Goal: Task Accomplishment & Management: Use online tool/utility

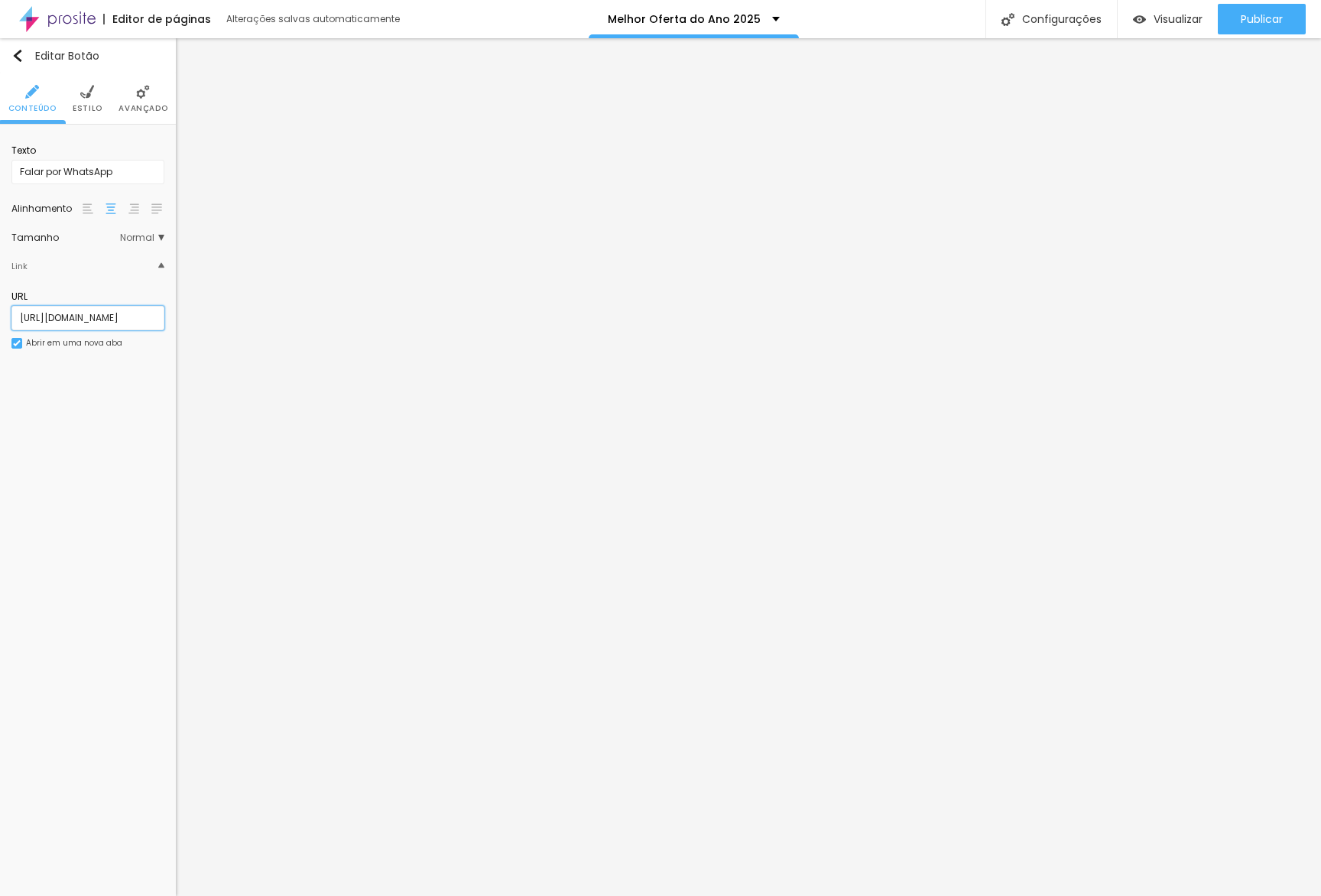
click at [91, 318] on input "[URL][DOMAIN_NAME]" at bounding box center [88, 318] width 153 height 25
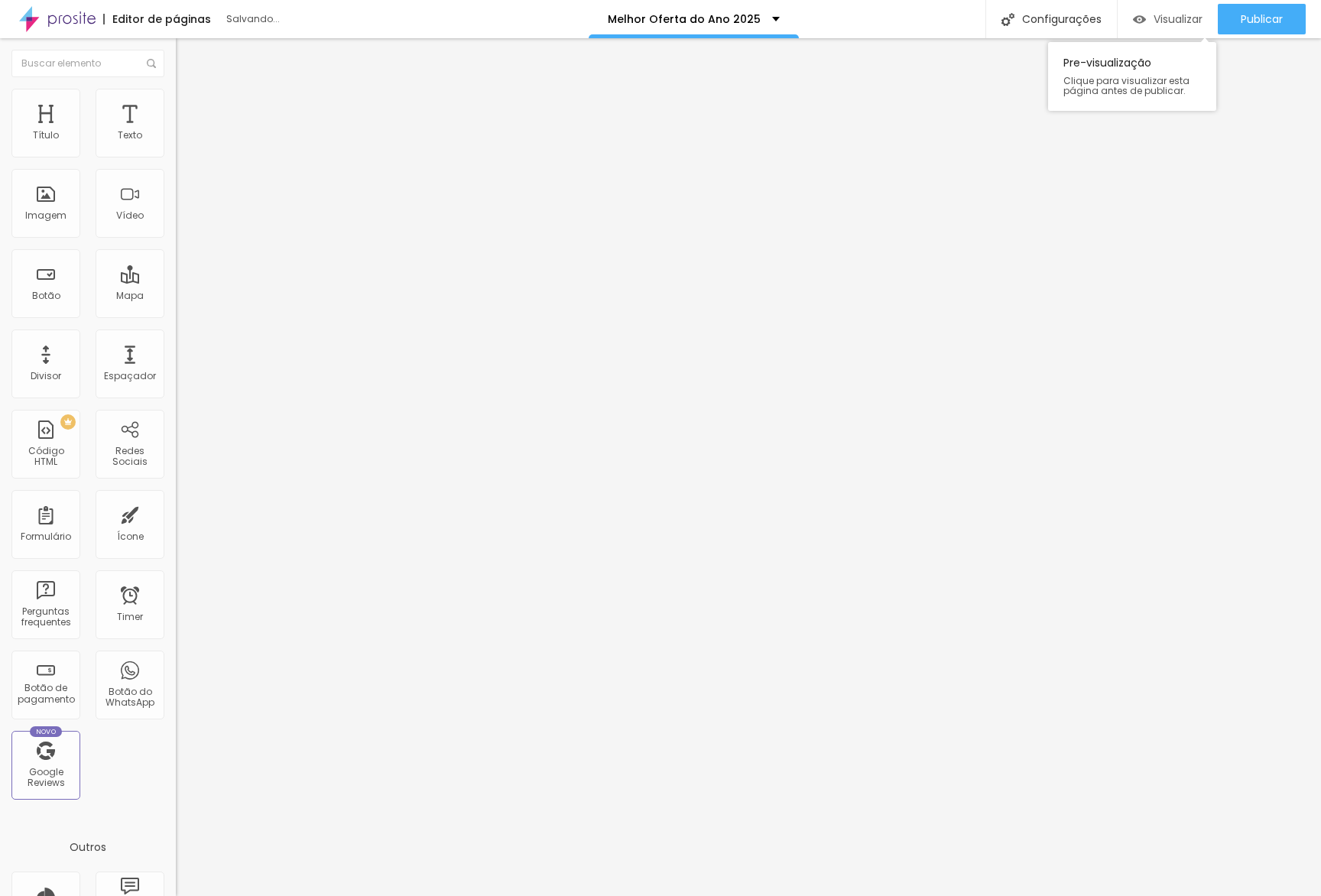
click at [1165, 19] on span "Visualizar" at bounding box center [1177, 19] width 49 height 12
click at [1227, 7] on button "Publicar" at bounding box center [1261, 19] width 87 height 31
click at [1212, 99] on div "Publicar alterações Clique para publicar as ultimas alterações reaizadas Visual…" at bounding box center [1219, 89] width 168 height 95
click at [1208, 112] on link "Visualizar página" at bounding box center [1220, 117] width 137 height 10
click at [1059, 24] on div "Configurações" at bounding box center [1051, 19] width 131 height 38
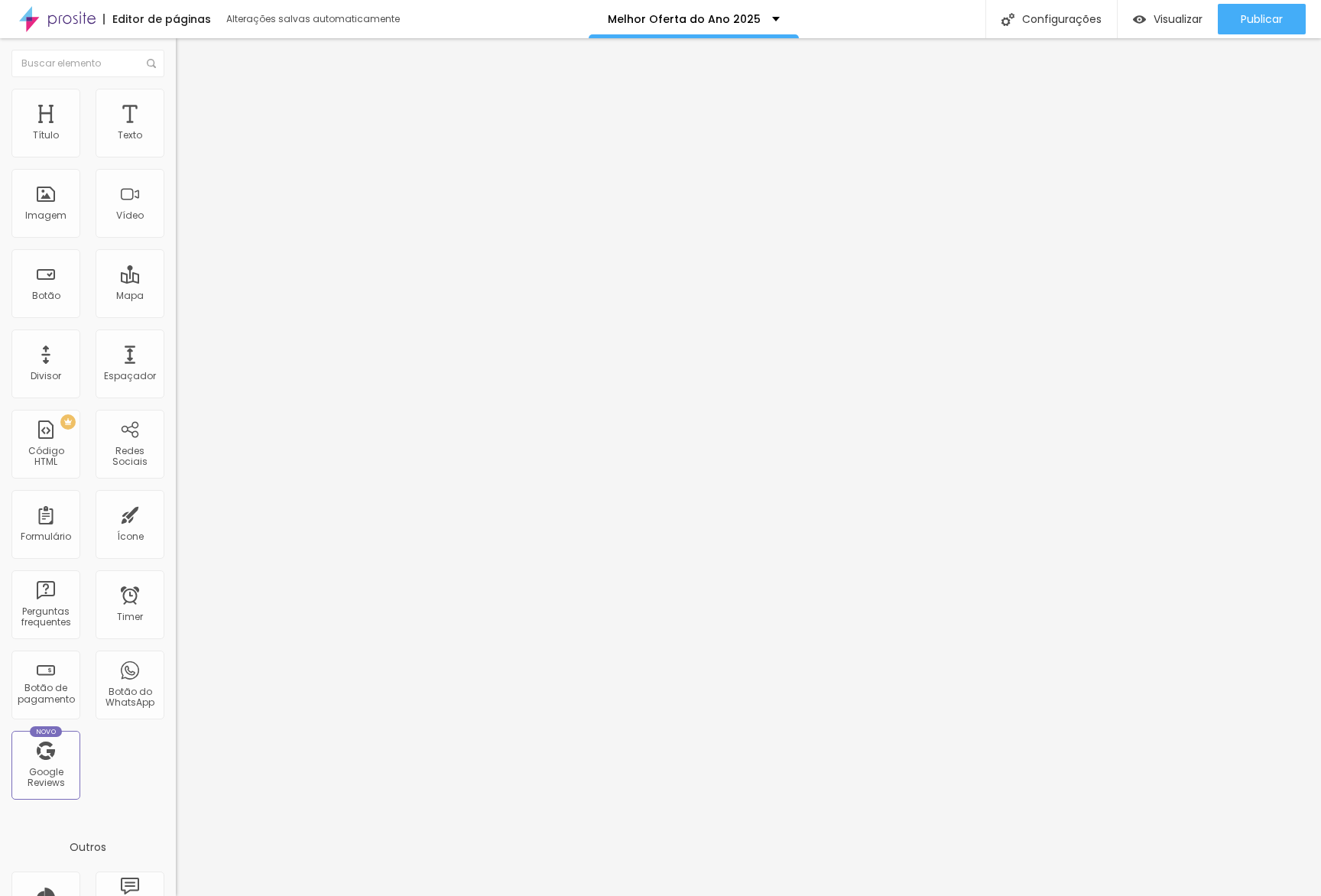
click at [940, 895] on div at bounding box center [660, 912] width 1321 height 14
click at [1235, 19] on button "Publicar" at bounding box center [1261, 19] width 87 height 31
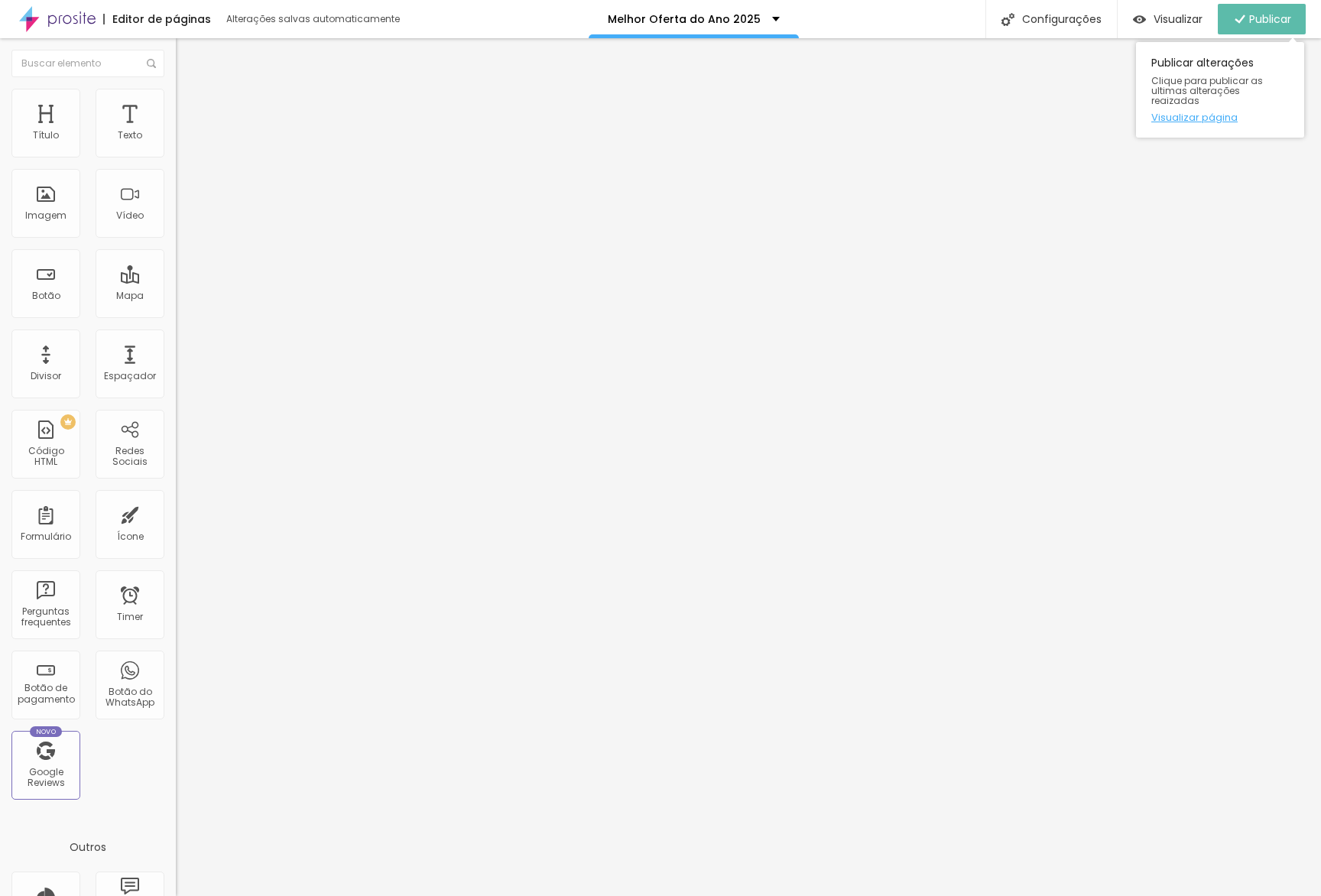
click at [1205, 112] on link "Visualizar página" at bounding box center [1220, 117] width 137 height 10
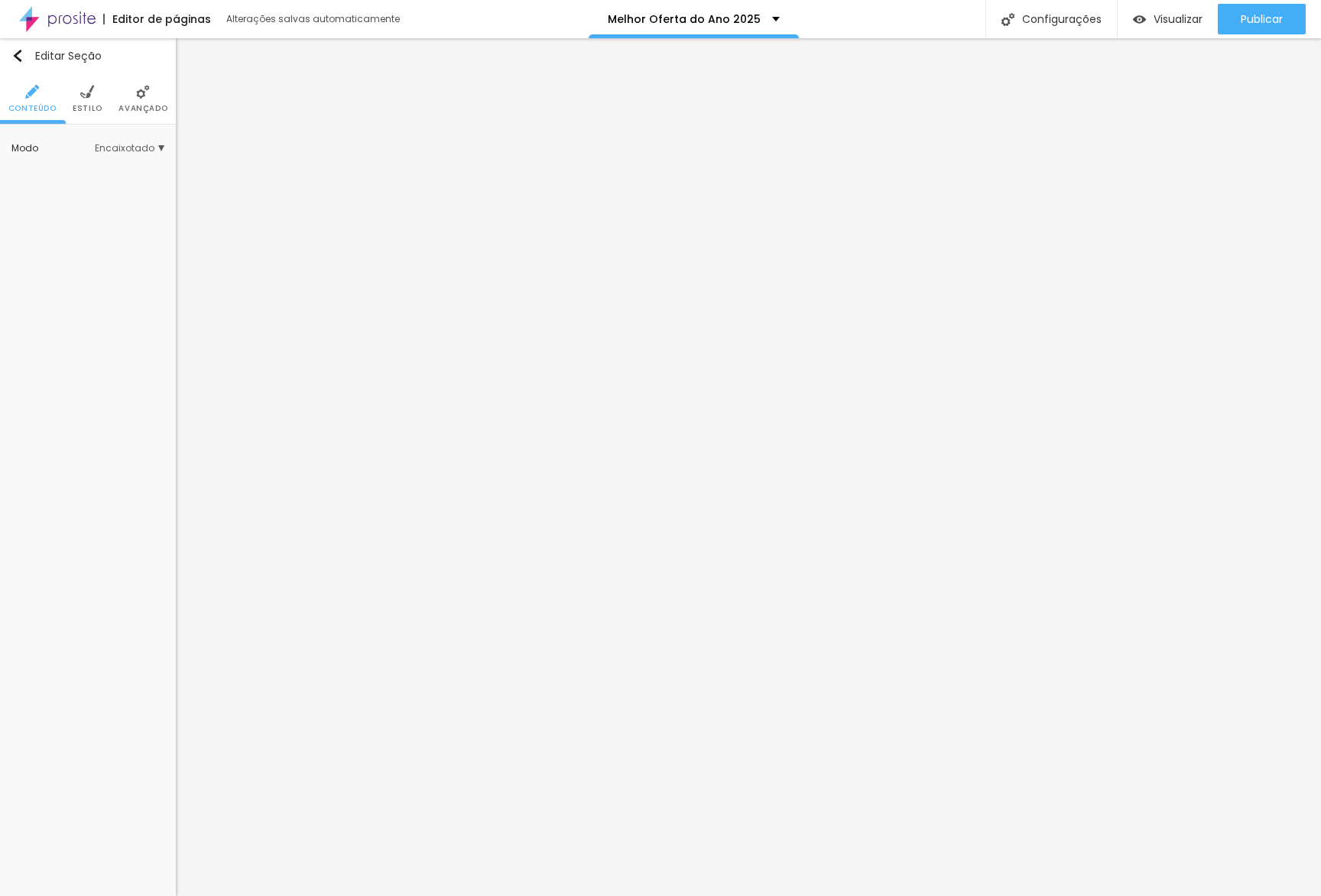
click at [136, 106] on span "Avançado" at bounding box center [142, 108] width 49 height 8
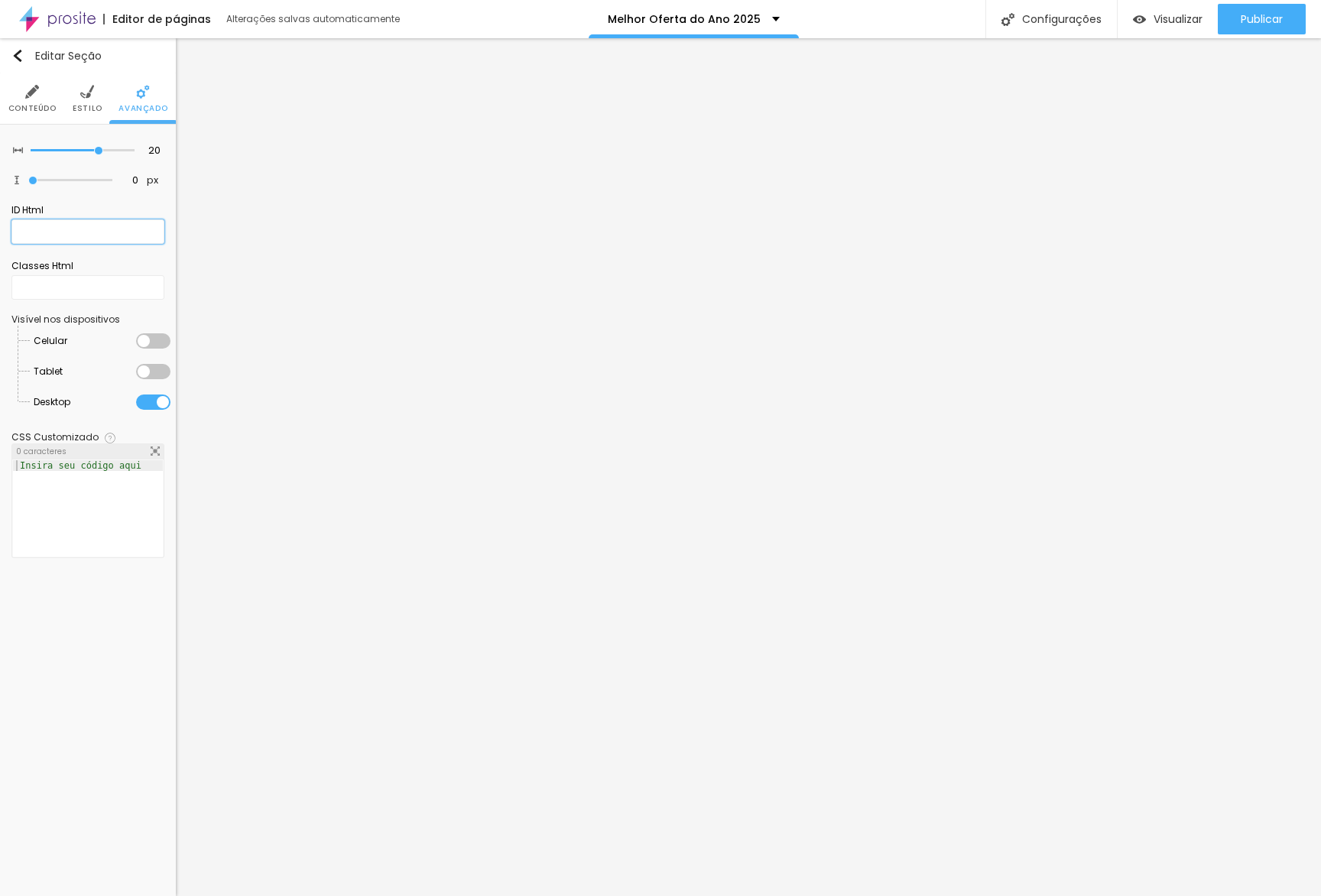
click at [69, 240] on input "text" at bounding box center [88, 231] width 153 height 25
type input "produtos"
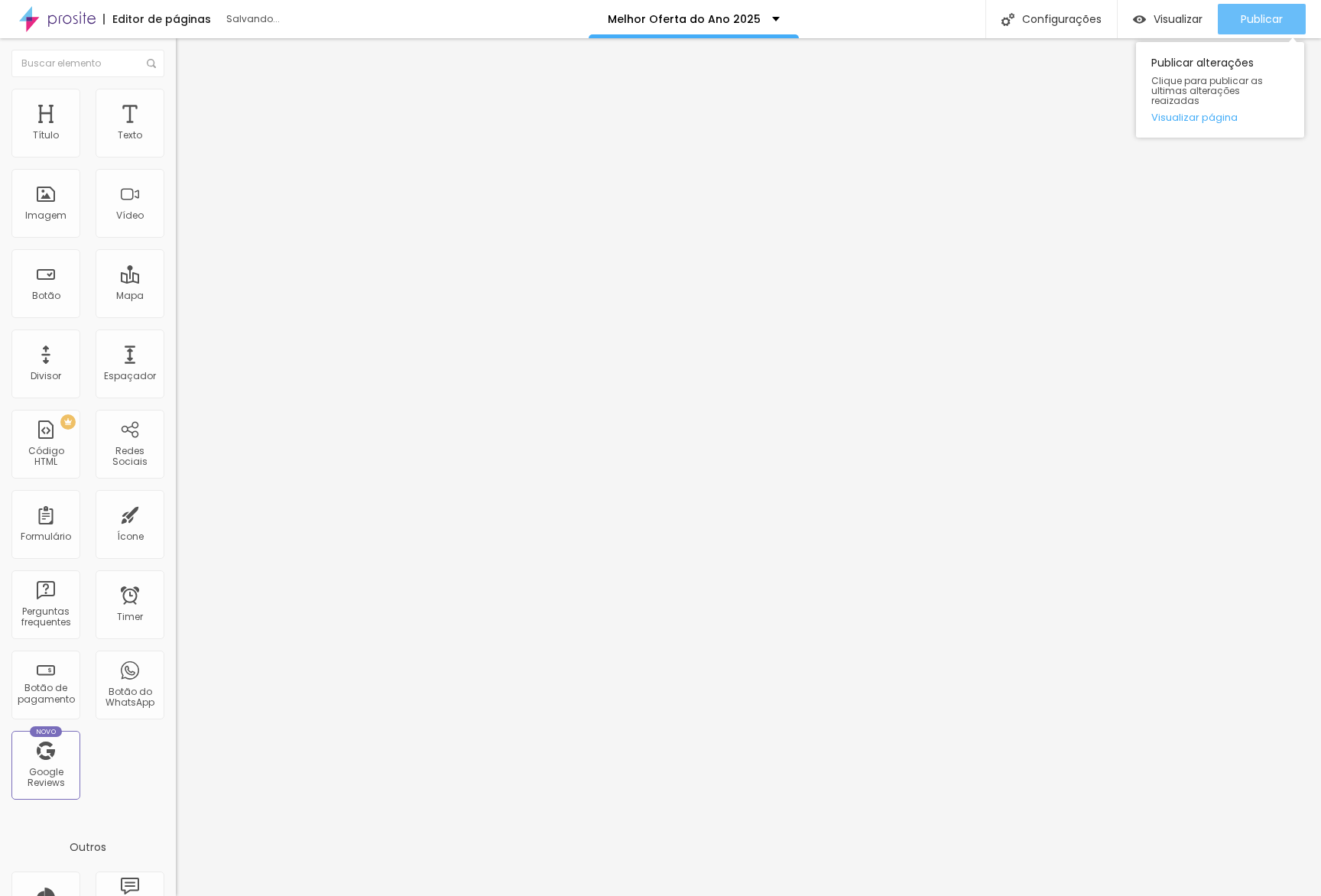
click at [1294, 18] on button "Publicar" at bounding box center [1261, 19] width 87 height 31
click at [1201, 112] on link "Visualizar página" at bounding box center [1220, 117] width 137 height 10
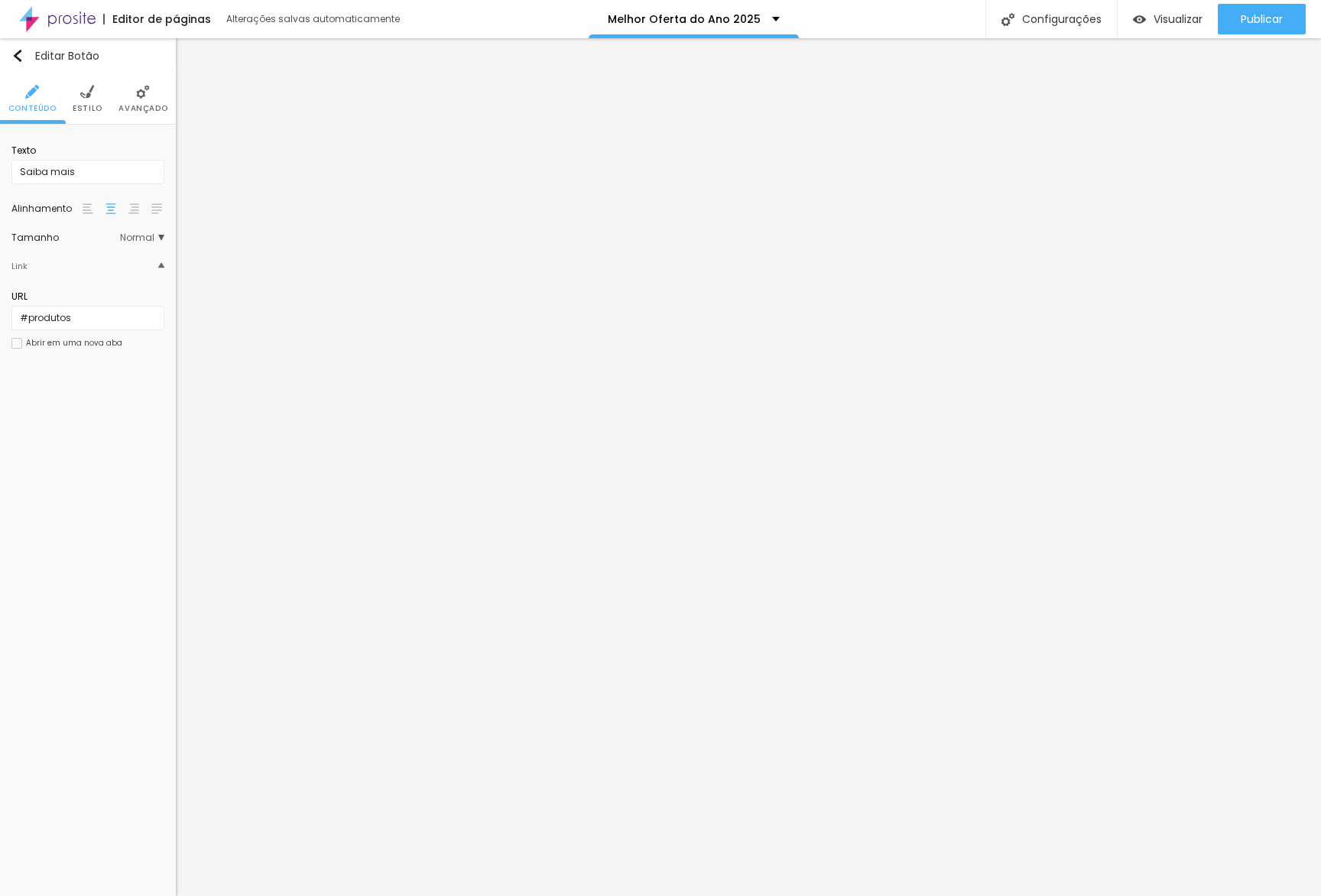
click at [133, 94] on li "Avançado" at bounding box center [142, 98] width 49 height 51
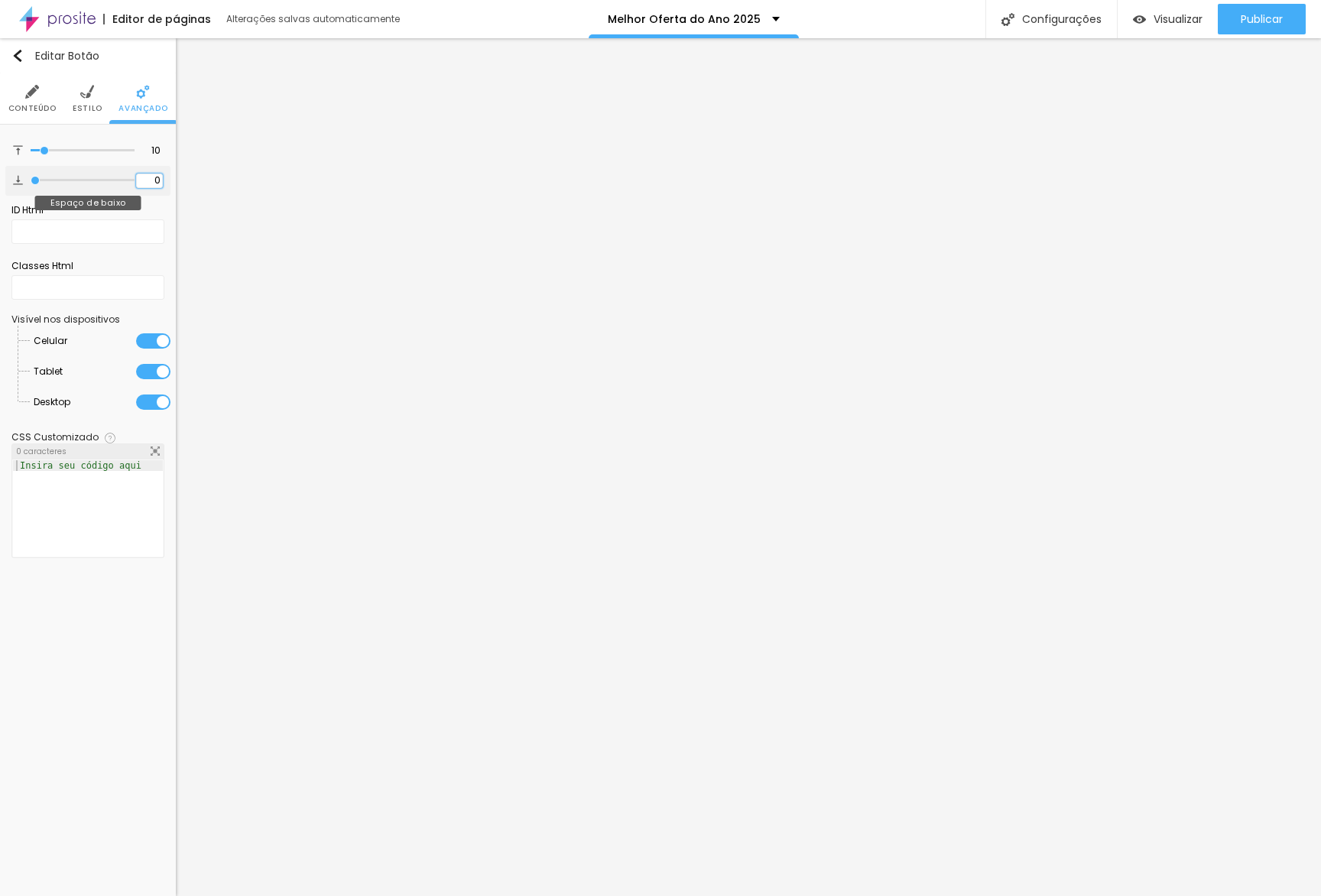
click at [145, 179] on input "0" at bounding box center [149, 181] width 27 height 15
type input "20"
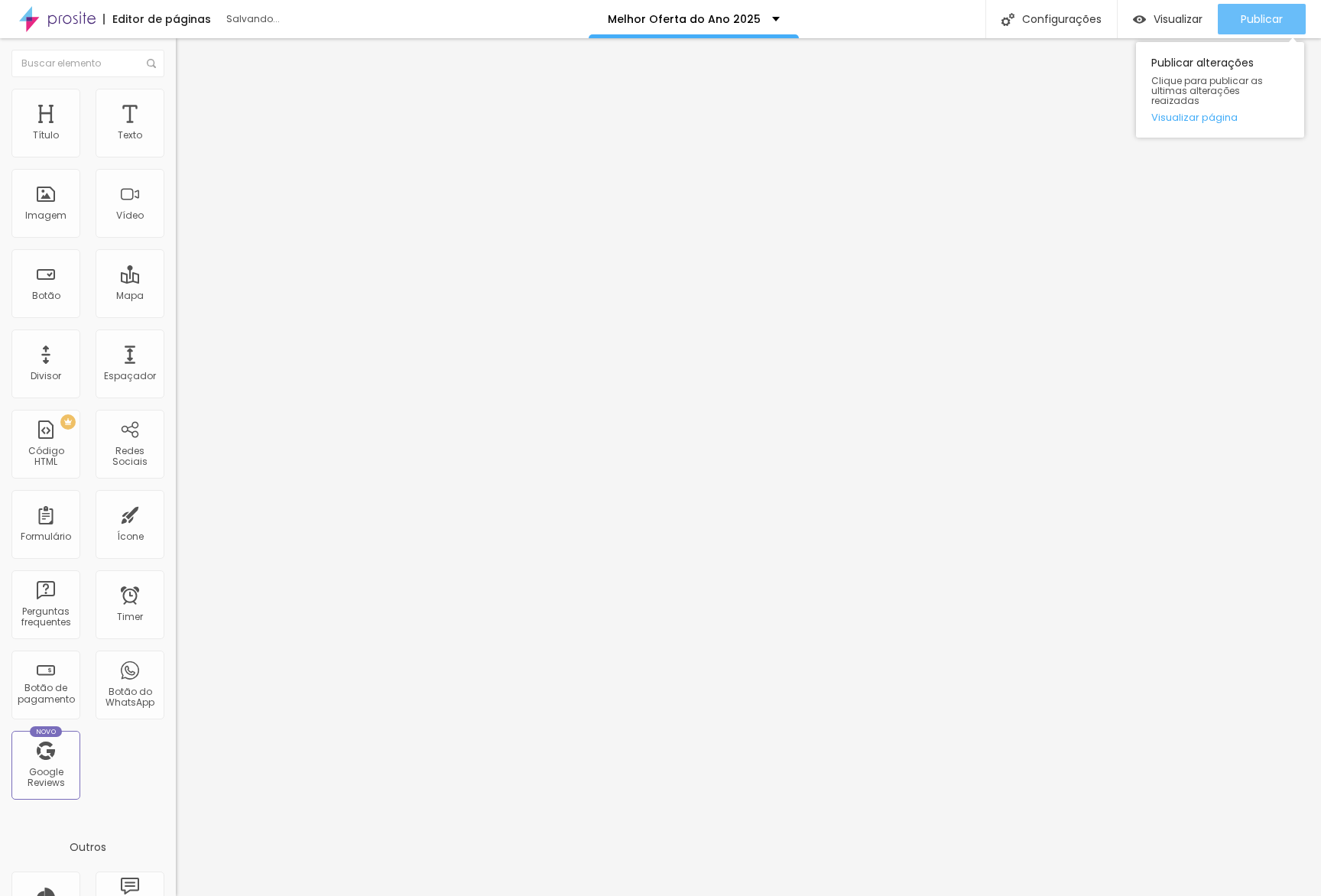
click at [1290, 30] on button "Publicar" at bounding box center [1261, 19] width 87 height 31
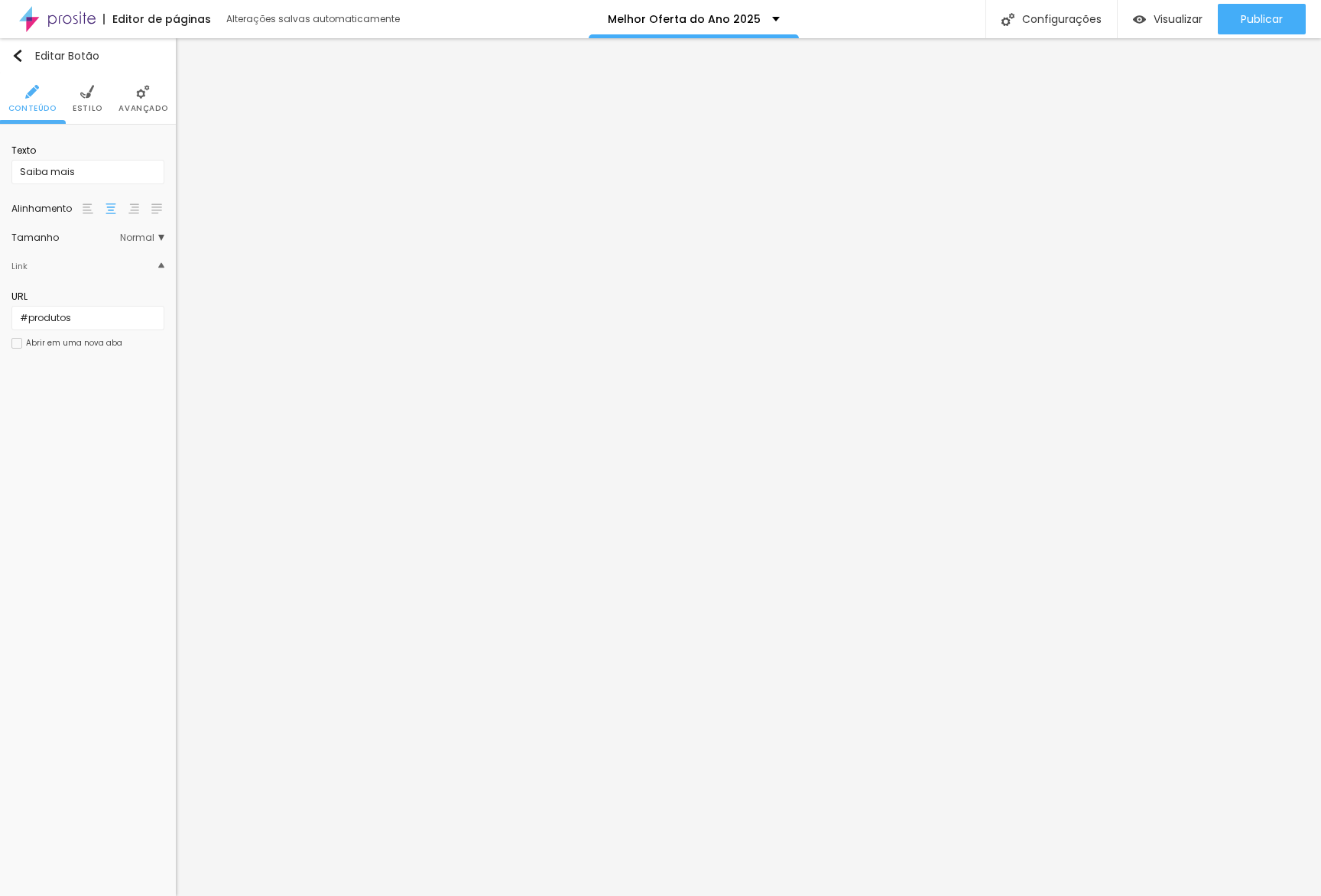
click at [124, 94] on li "Avançado" at bounding box center [142, 98] width 49 height 51
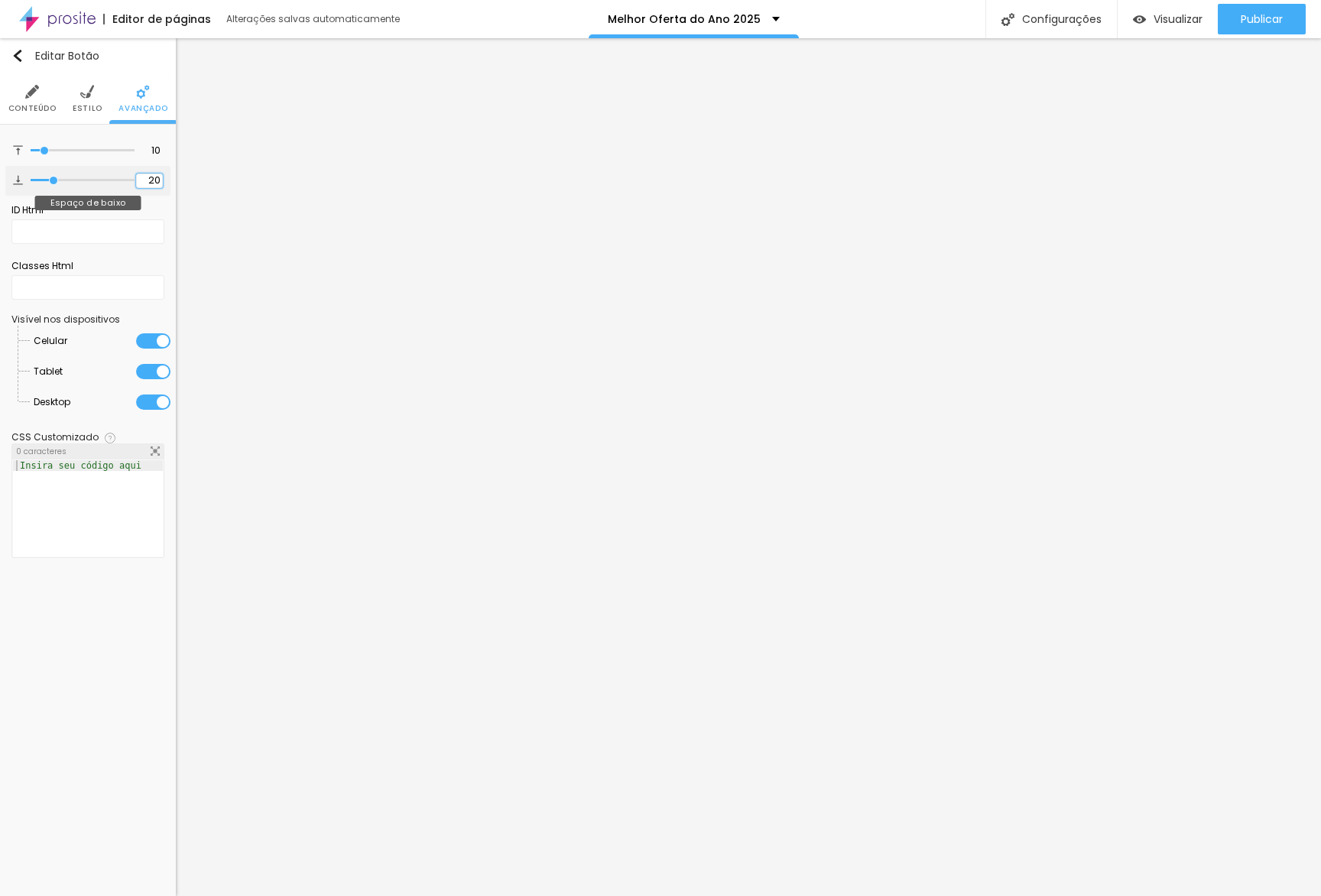
click at [148, 188] on input "20" at bounding box center [149, 181] width 27 height 15
click at [148, 187] on input "20" at bounding box center [149, 181] width 27 height 15
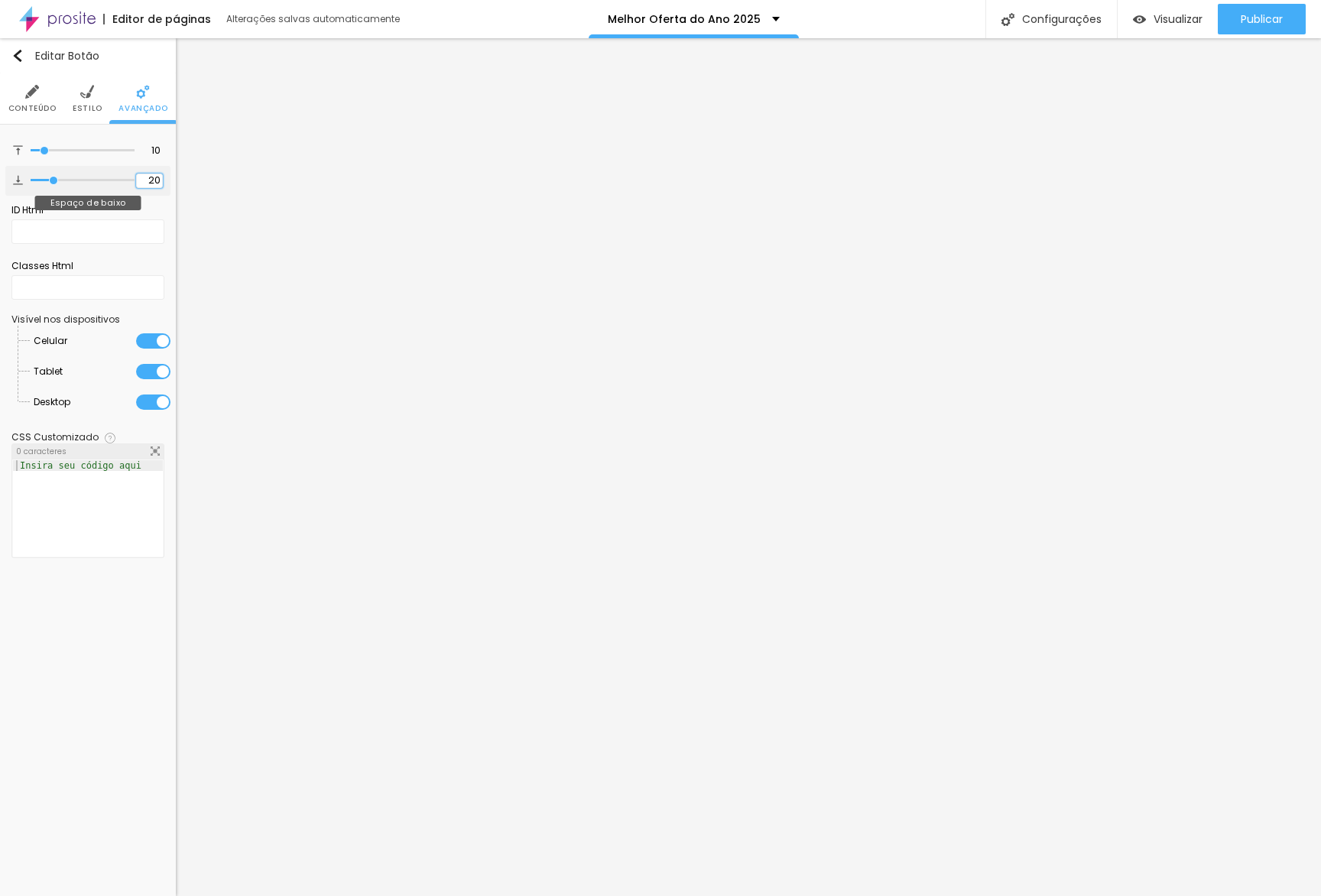
type input "4"
type input "40"
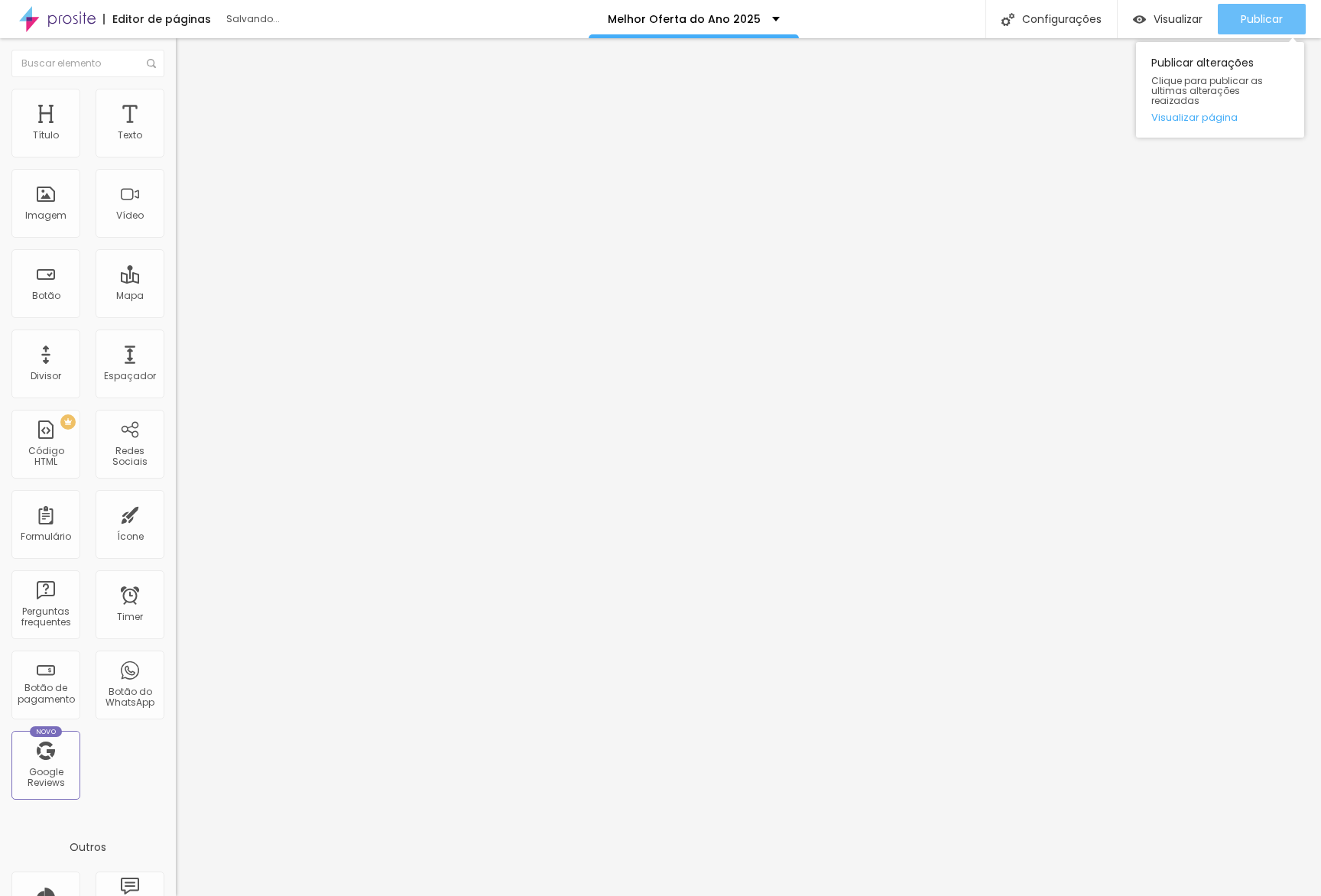
click at [1251, 17] on span "Publicar" at bounding box center [1261, 19] width 42 height 12
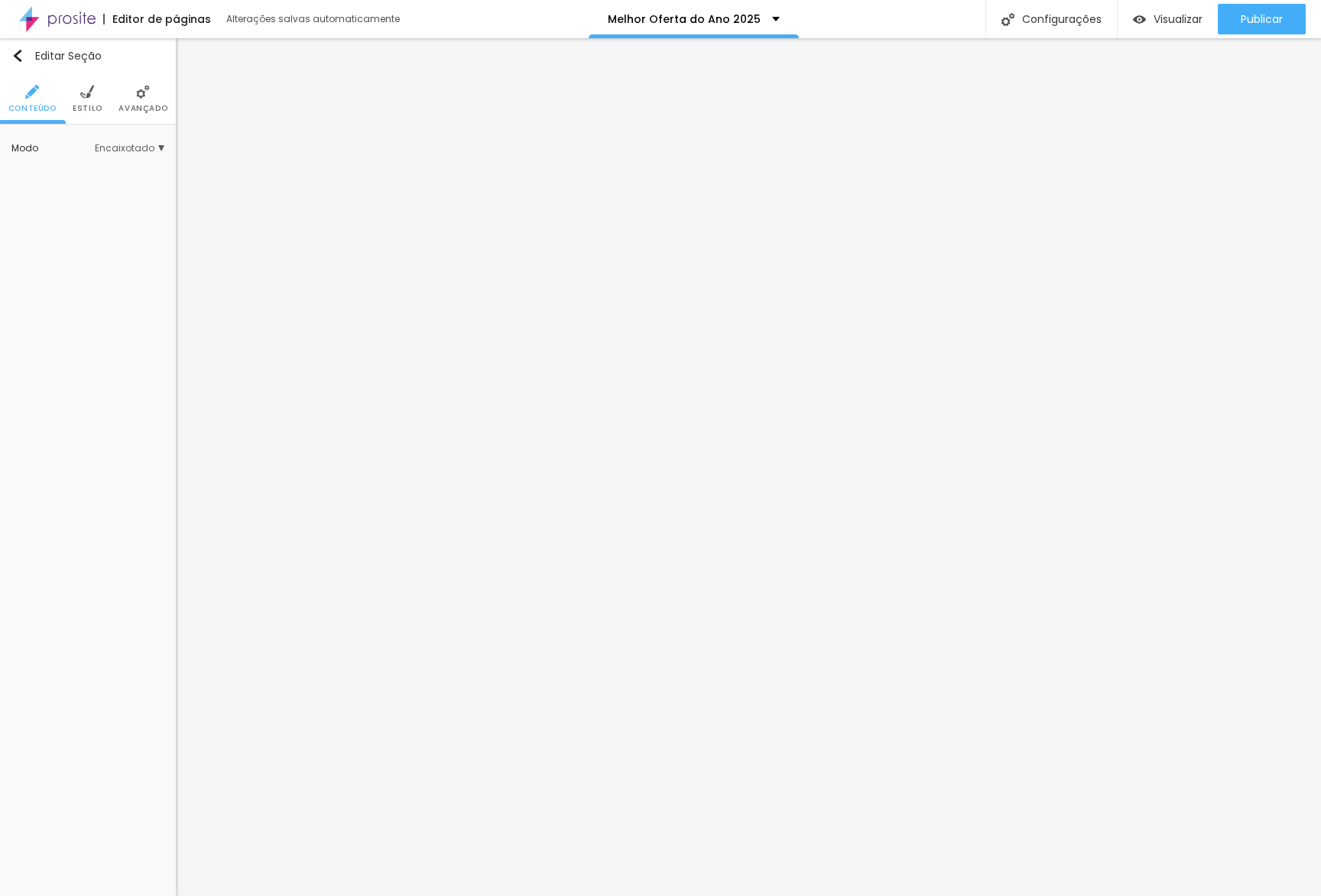
click at [130, 107] on span "Avançado" at bounding box center [142, 108] width 49 height 8
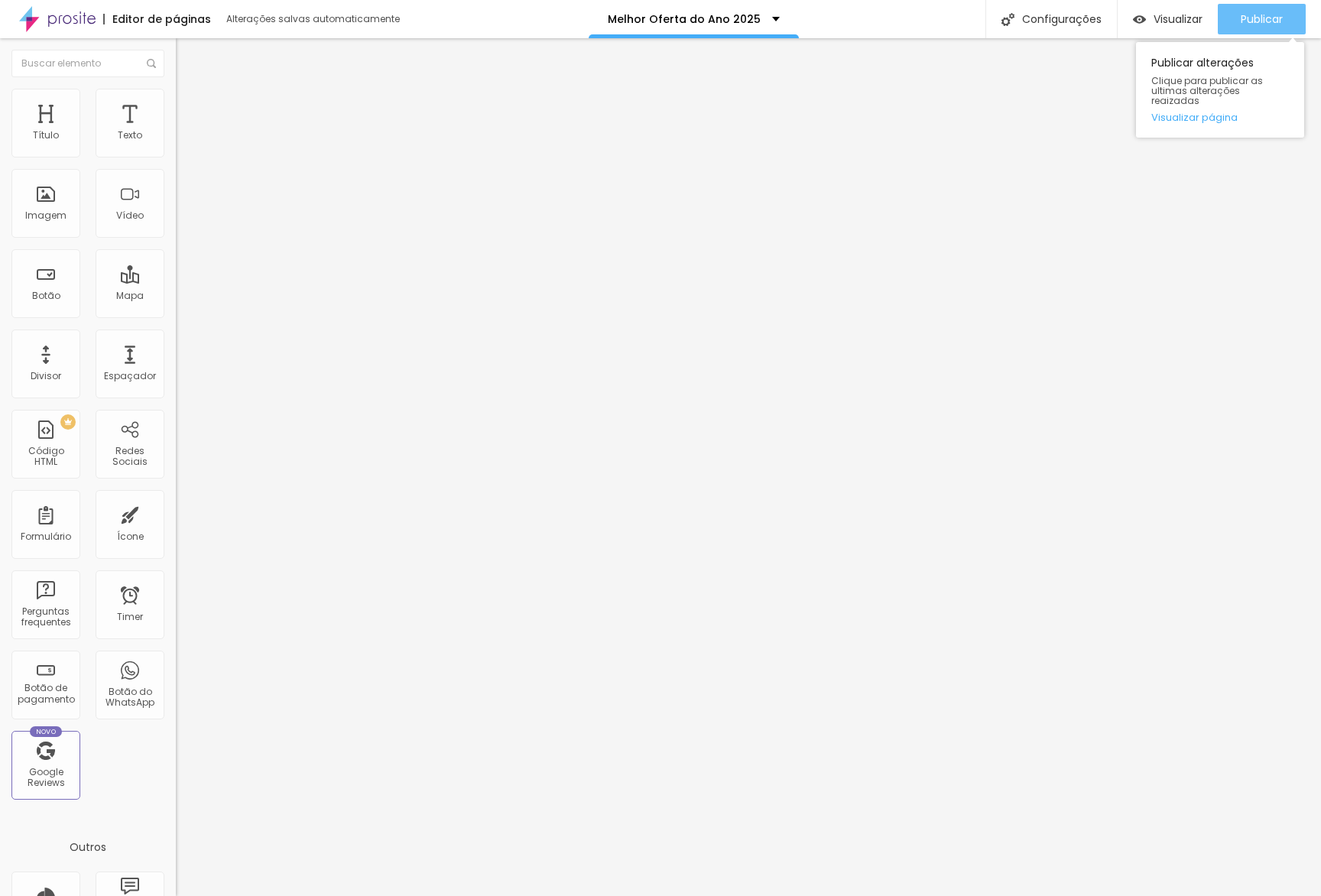
click at [1279, 19] on span "Publicar" at bounding box center [1261, 19] width 42 height 12
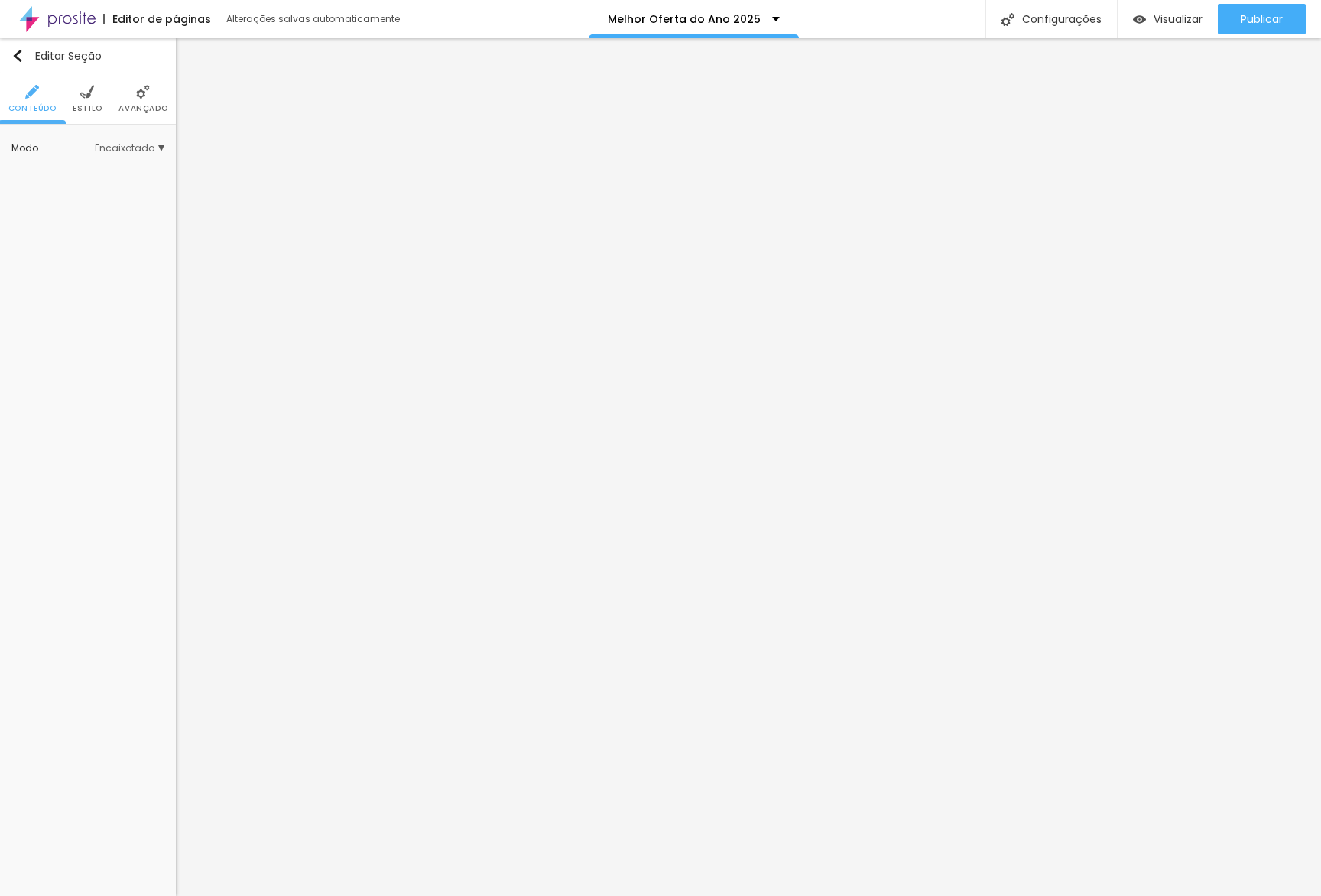
click at [164, 123] on li "Avançado" at bounding box center [142, 98] width 49 height 51
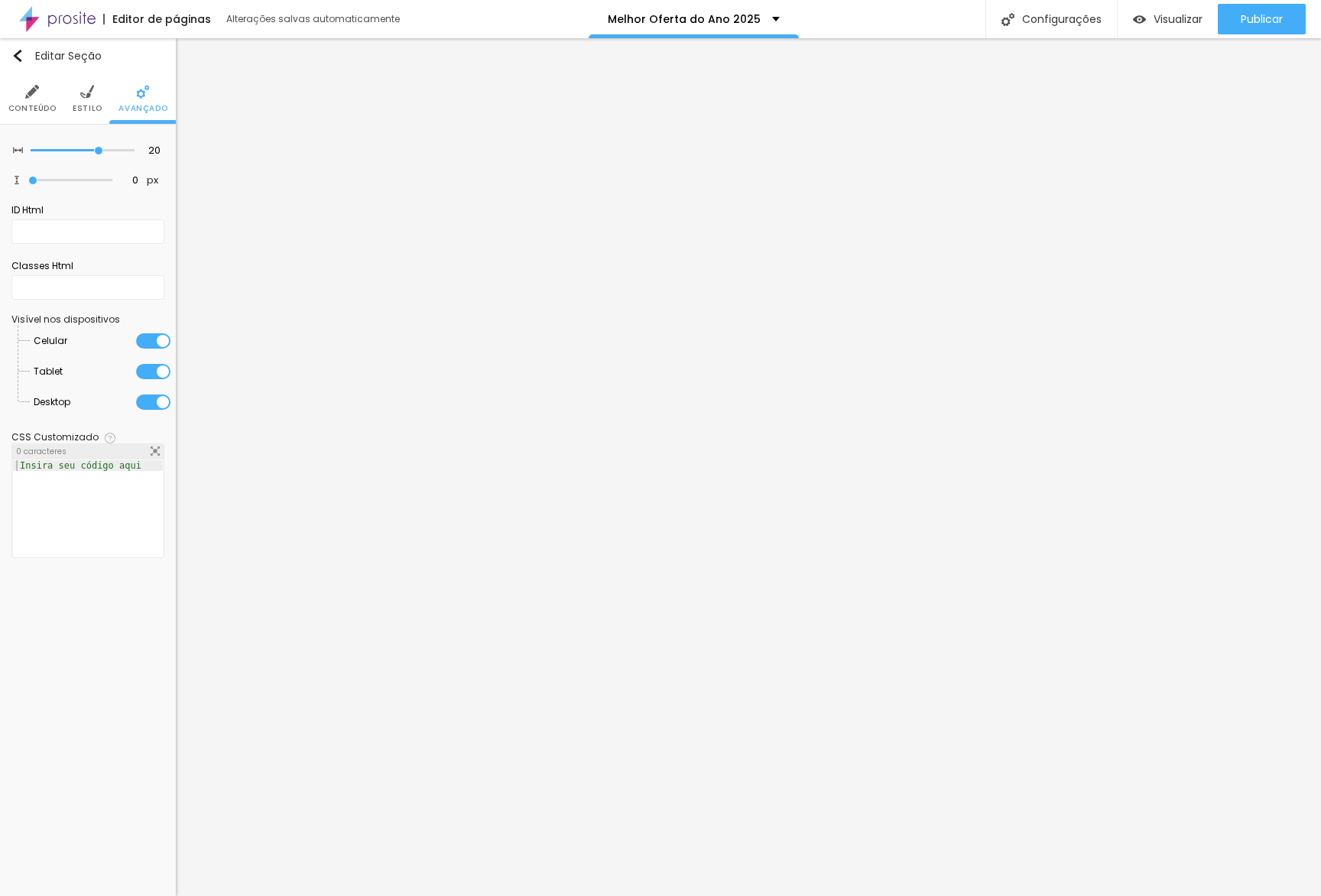
drag, startPoint x: 157, startPoint y: 376, endPoint x: 154, endPoint y: 343, distance: 33.1
click at [157, 376] on div at bounding box center [153, 371] width 35 height 15
click at [154, 335] on div at bounding box center [153, 340] width 35 height 15
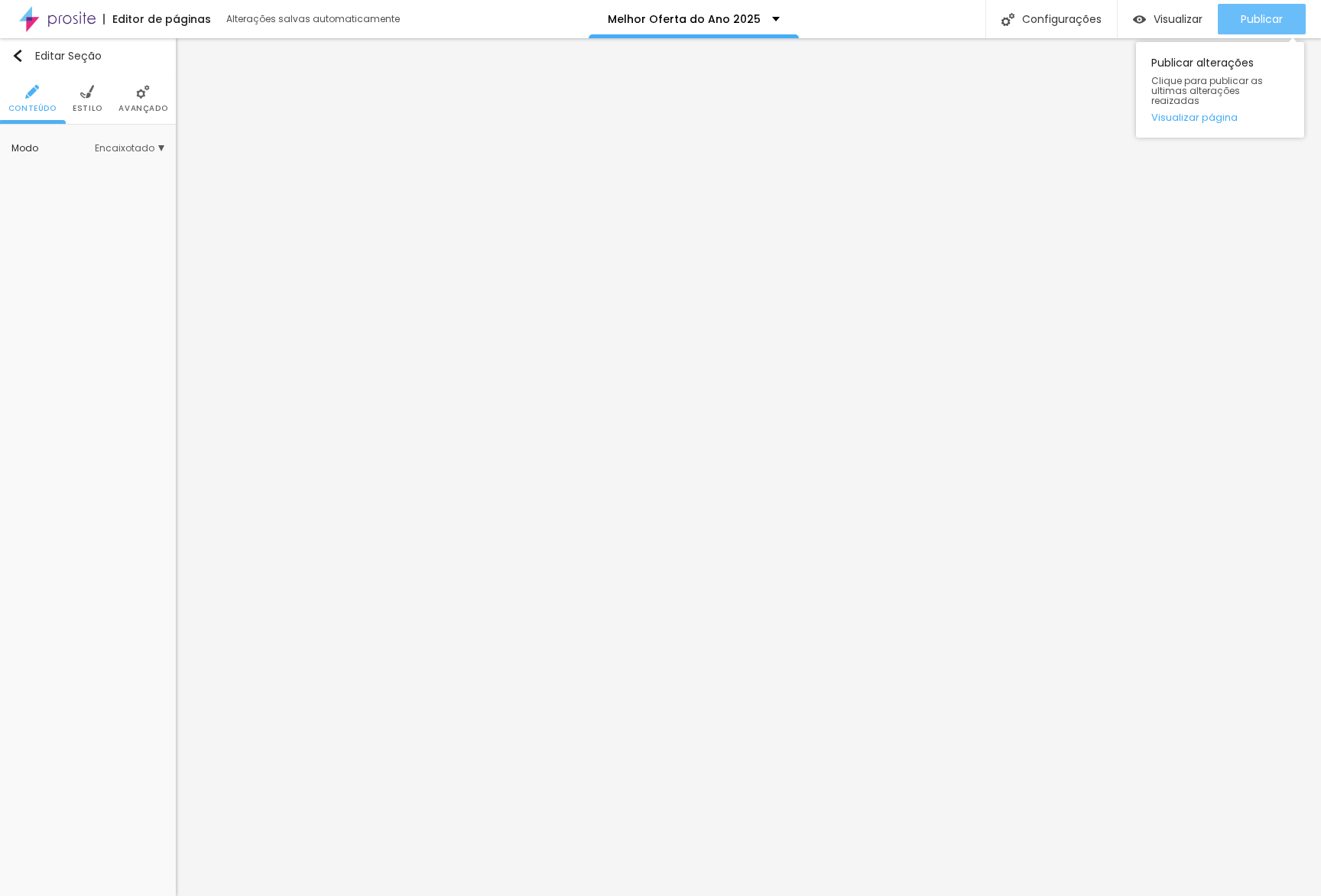
click at [1258, 15] on span "Publicar" at bounding box center [1261, 19] width 42 height 12
click at [146, 68] on button "Editar Seção" at bounding box center [87, 55] width 176 height 35
click at [148, 116] on li "Avançado" at bounding box center [142, 98] width 49 height 51
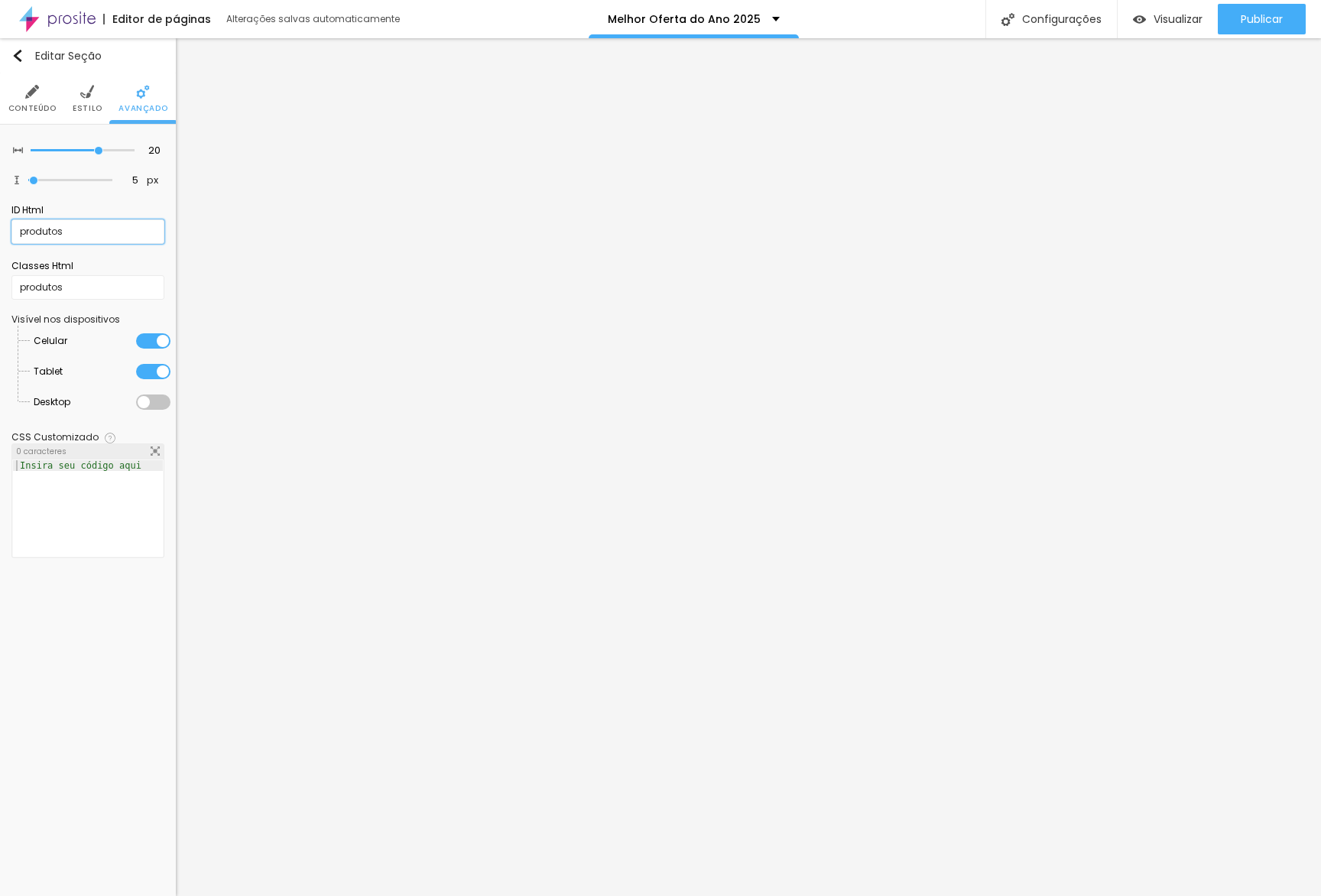
click at [71, 235] on input "produtos" at bounding box center [88, 231] width 153 height 25
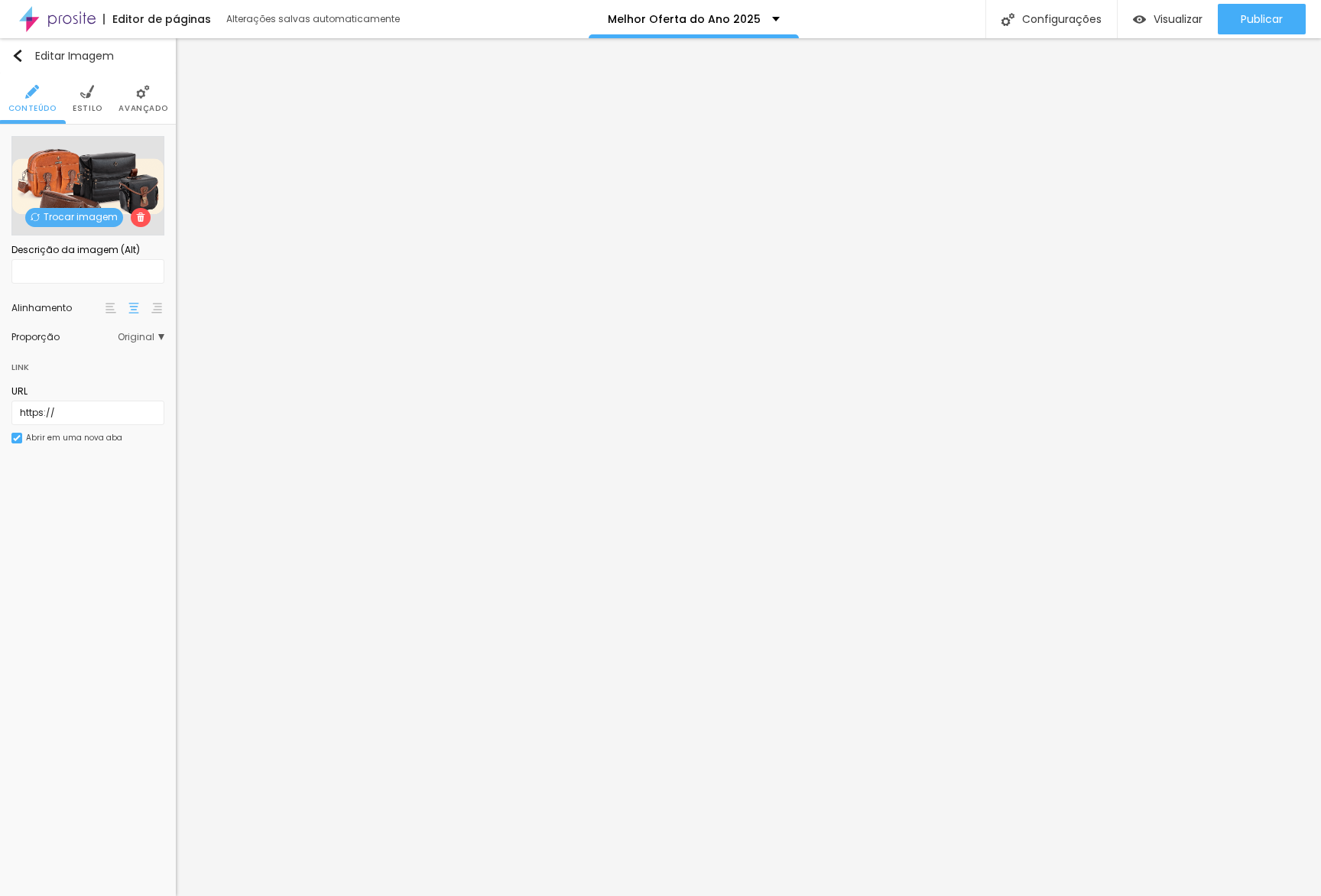
click at [72, 211] on span "Trocar imagem" at bounding box center [73, 217] width 97 height 19
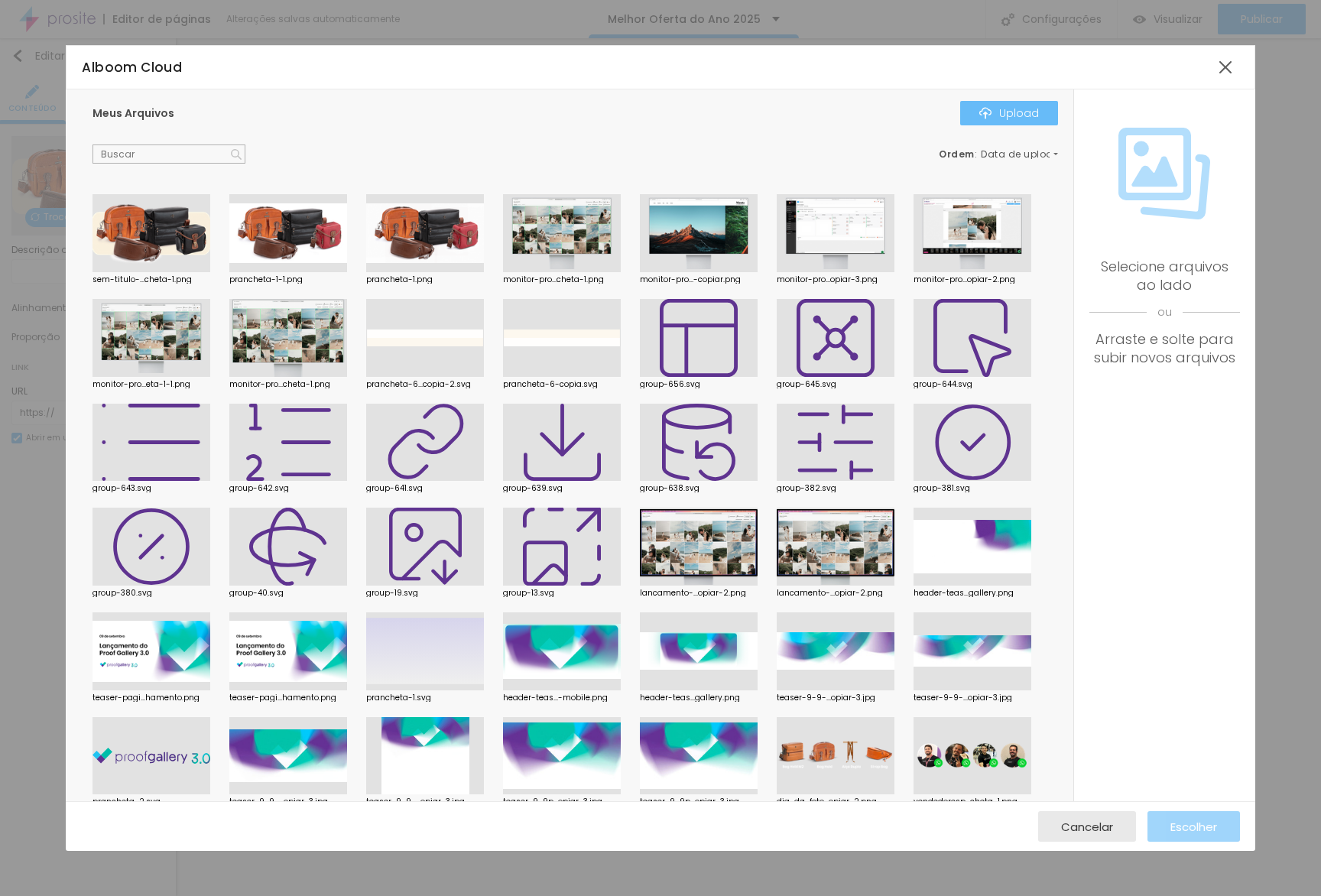
click at [1051, 111] on button "Upload" at bounding box center [1008, 113] width 97 height 25
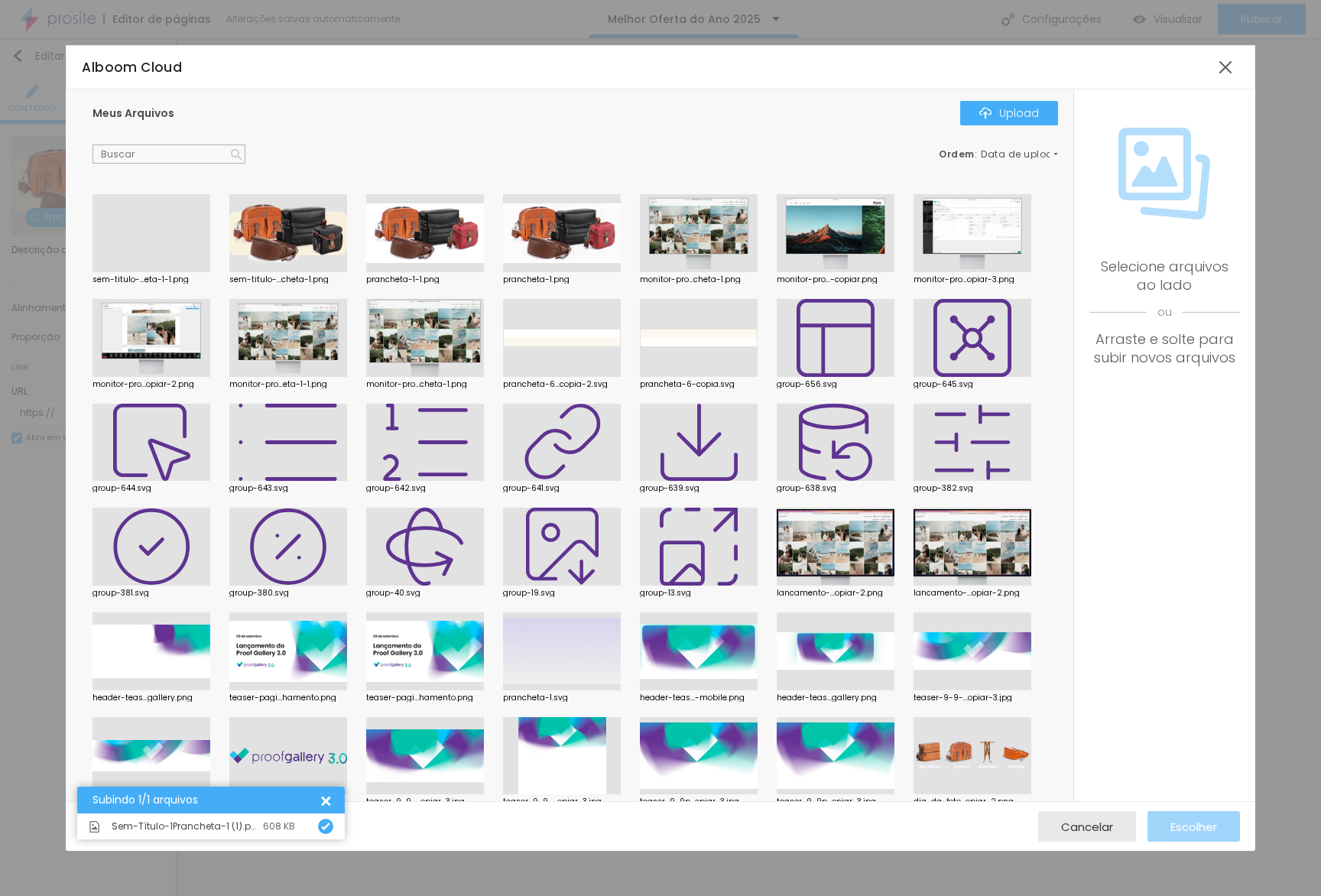
click at [143, 272] on div at bounding box center [151, 272] width 117 height 0
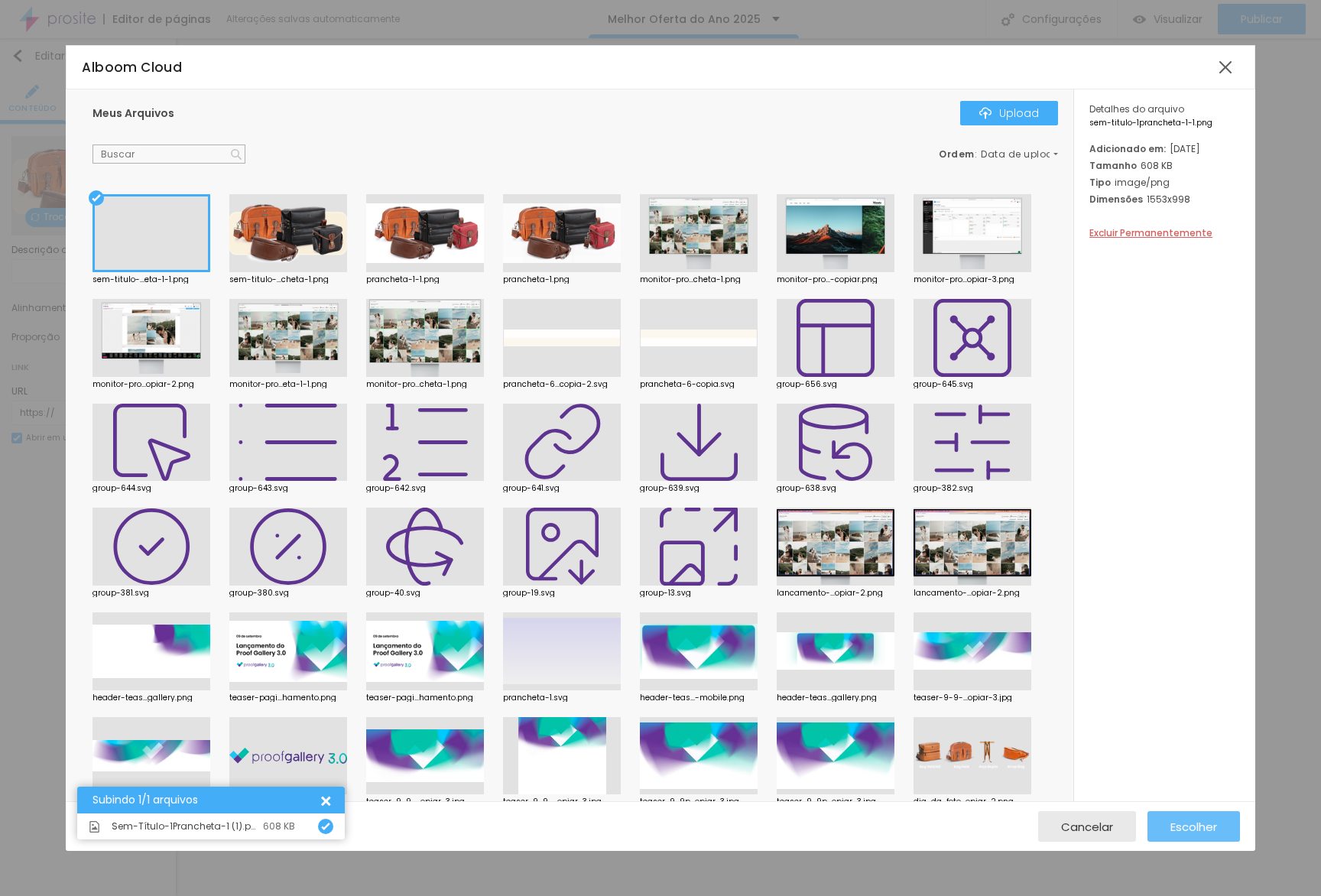
click at [1185, 821] on span "Escolher" at bounding box center [1193, 826] width 47 height 13
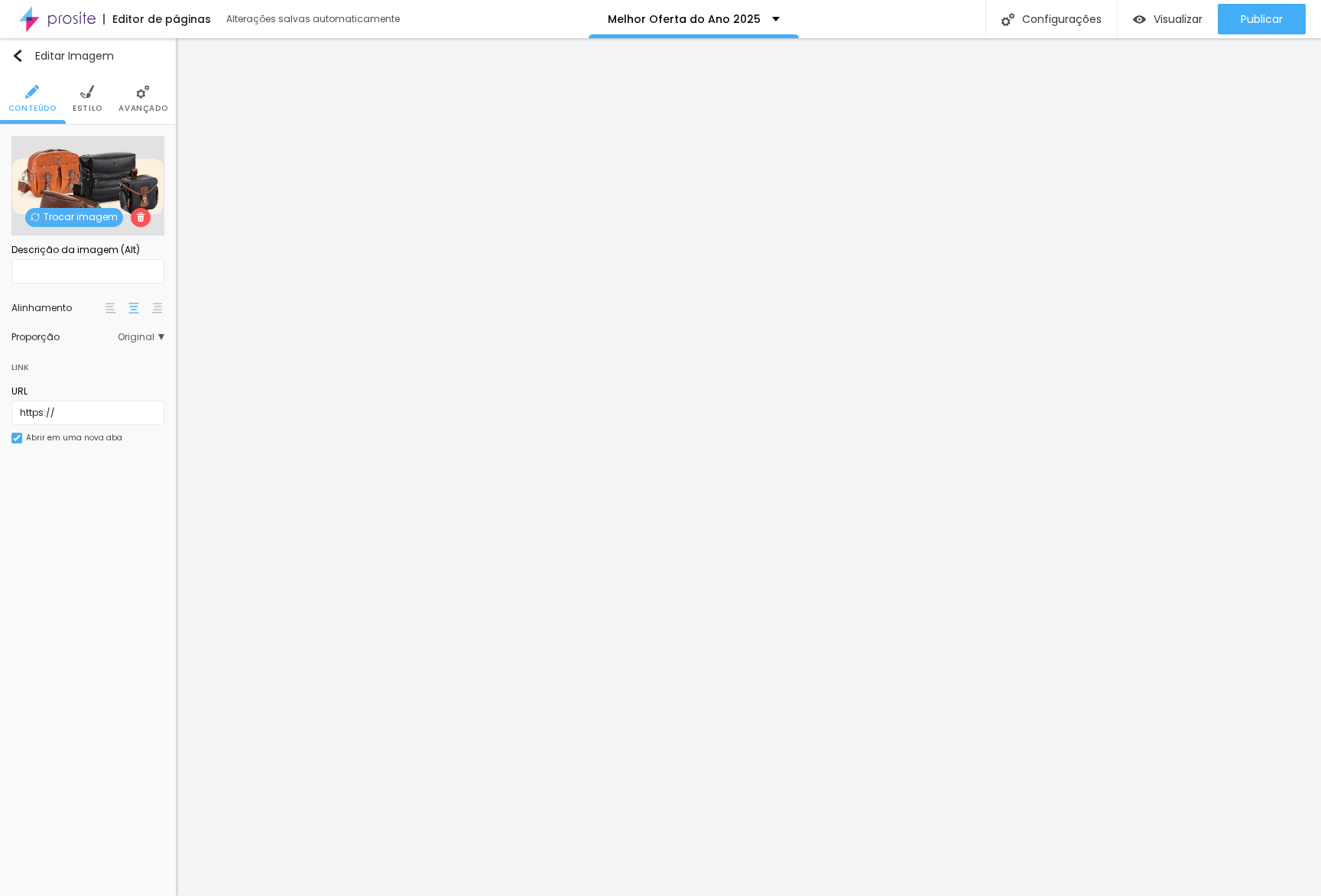
click at [60, 207] on div "Trocar imagem" at bounding box center [88, 186] width 153 height 99
click at [60, 211] on span "Trocar imagem" at bounding box center [73, 217] width 97 height 19
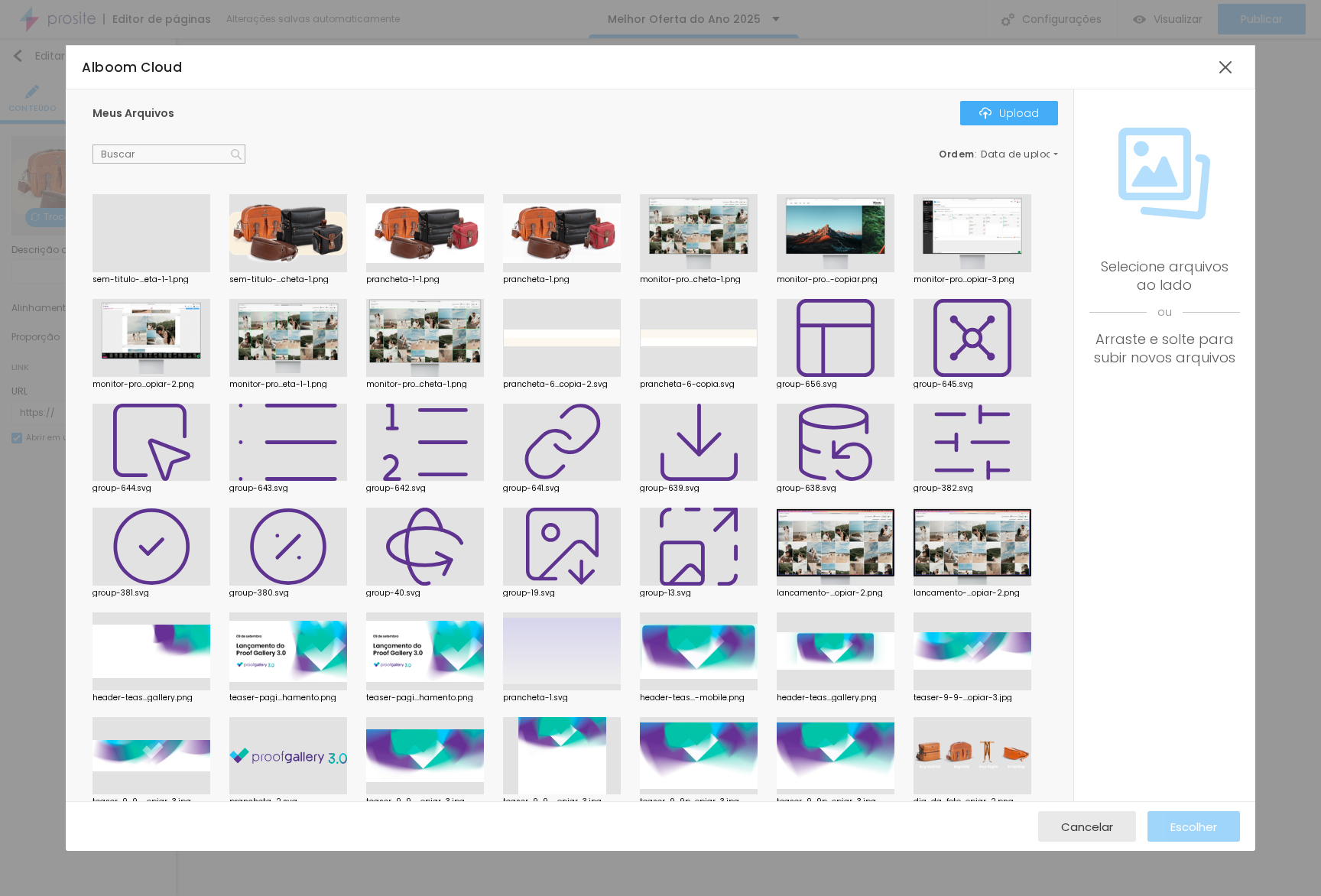
click at [177, 272] on div at bounding box center [151, 272] width 117 height 0
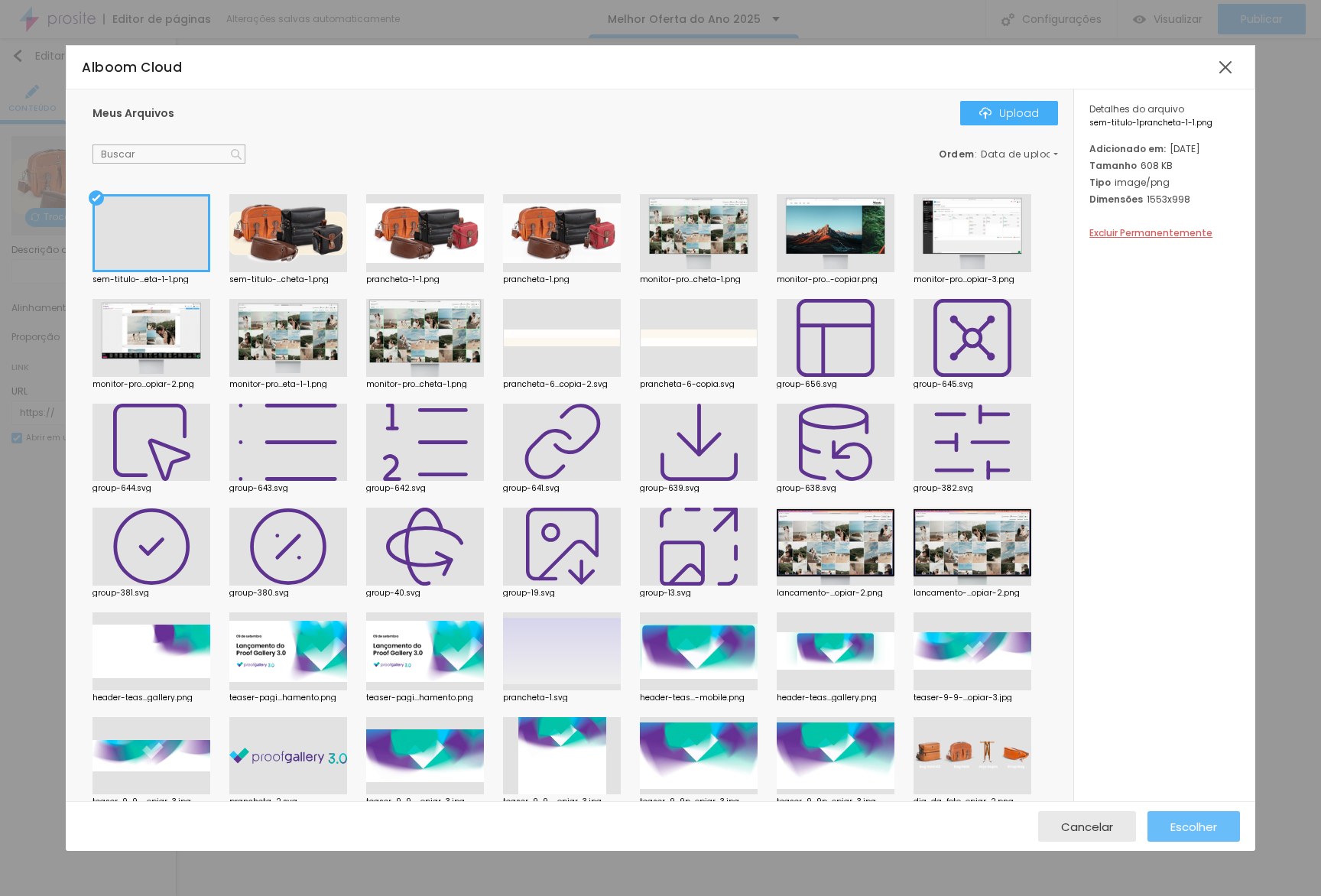
click at [1179, 825] on span "Escolher" at bounding box center [1193, 826] width 47 height 13
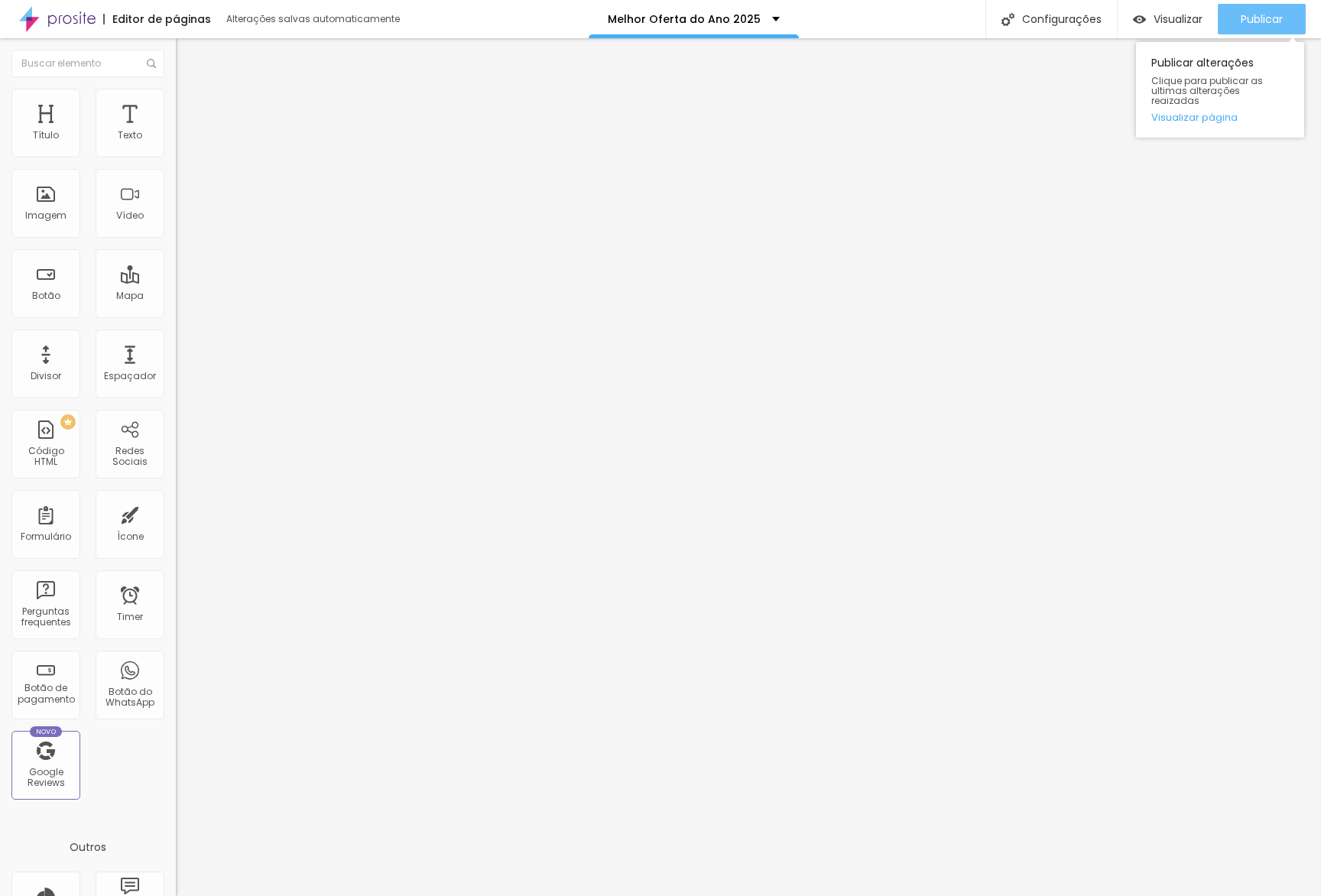
click at [1265, 25] on span "Publicar" at bounding box center [1261, 19] width 42 height 12
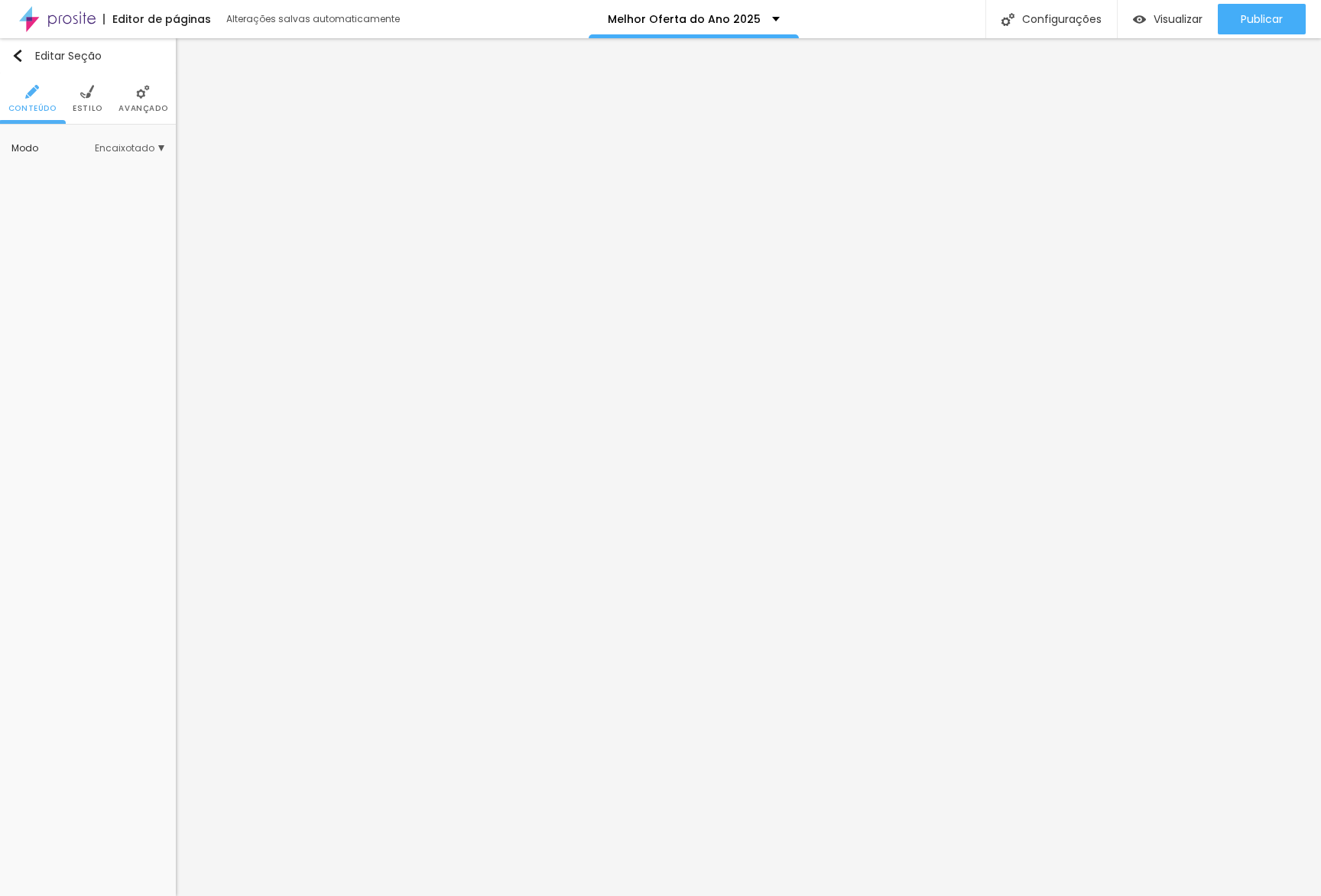
click at [138, 115] on li "Avançado" at bounding box center [142, 98] width 49 height 51
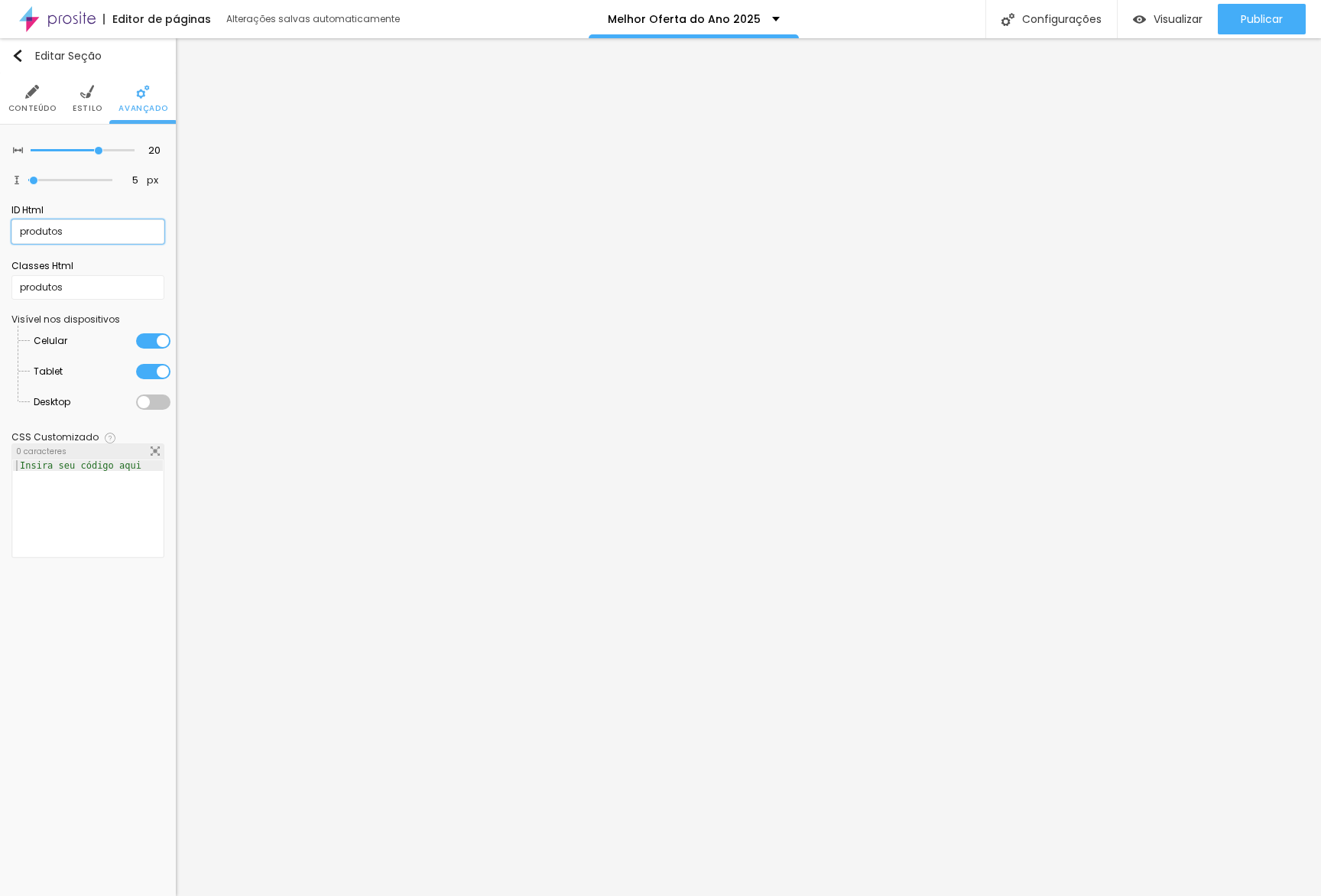
click at [91, 237] on input "produtos" at bounding box center [88, 231] width 153 height 25
type input "produtos-mobile"
click at [118, 280] on input "produtos" at bounding box center [88, 287] width 153 height 25
click at [116, 287] on input "produtos" at bounding box center [88, 287] width 153 height 25
click at [116, 291] on input "produtos-mobile" at bounding box center [88, 287] width 153 height 25
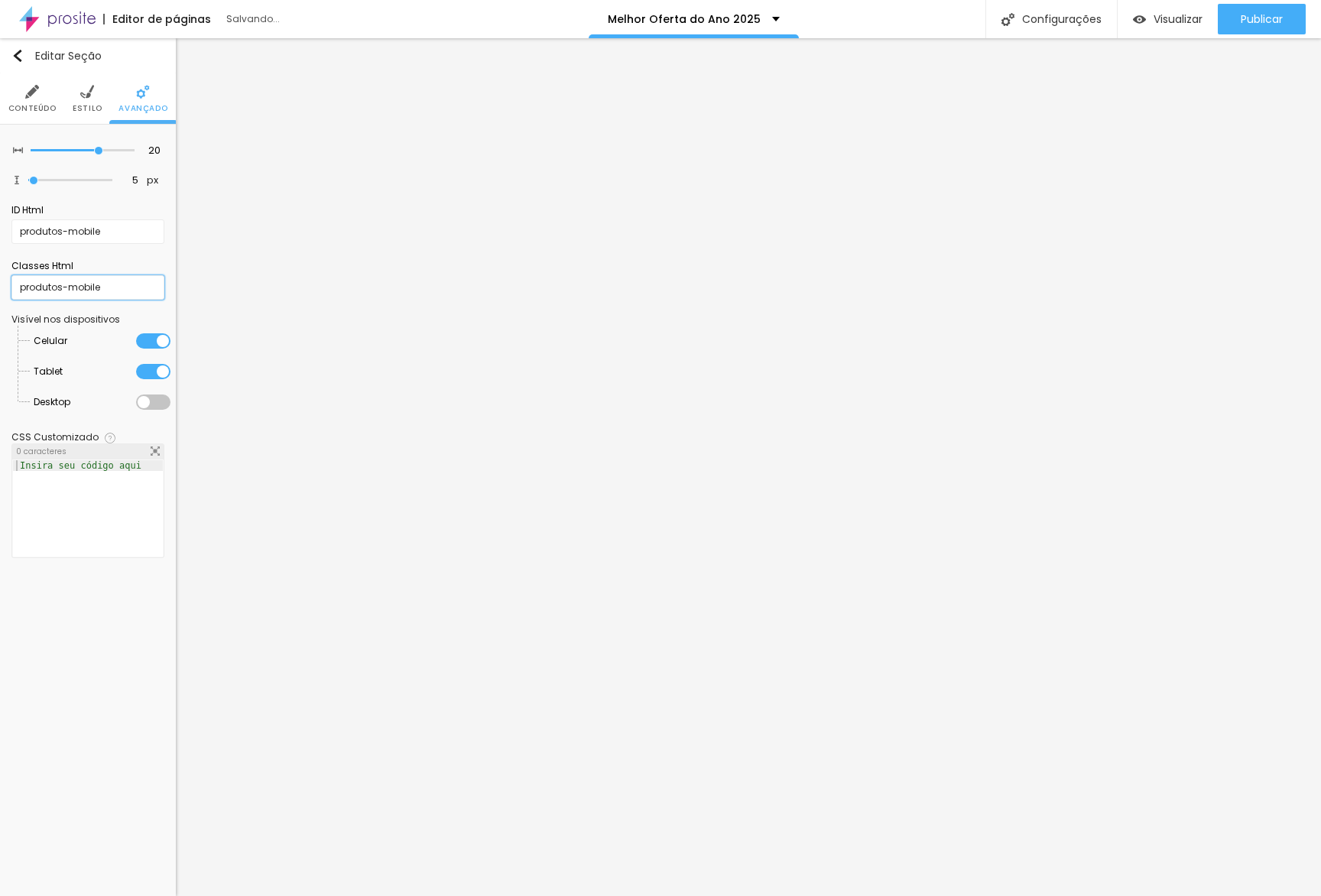
click at [116, 291] on input "produtos-mobile" at bounding box center [88, 287] width 153 height 25
type input "produtos-mobile"
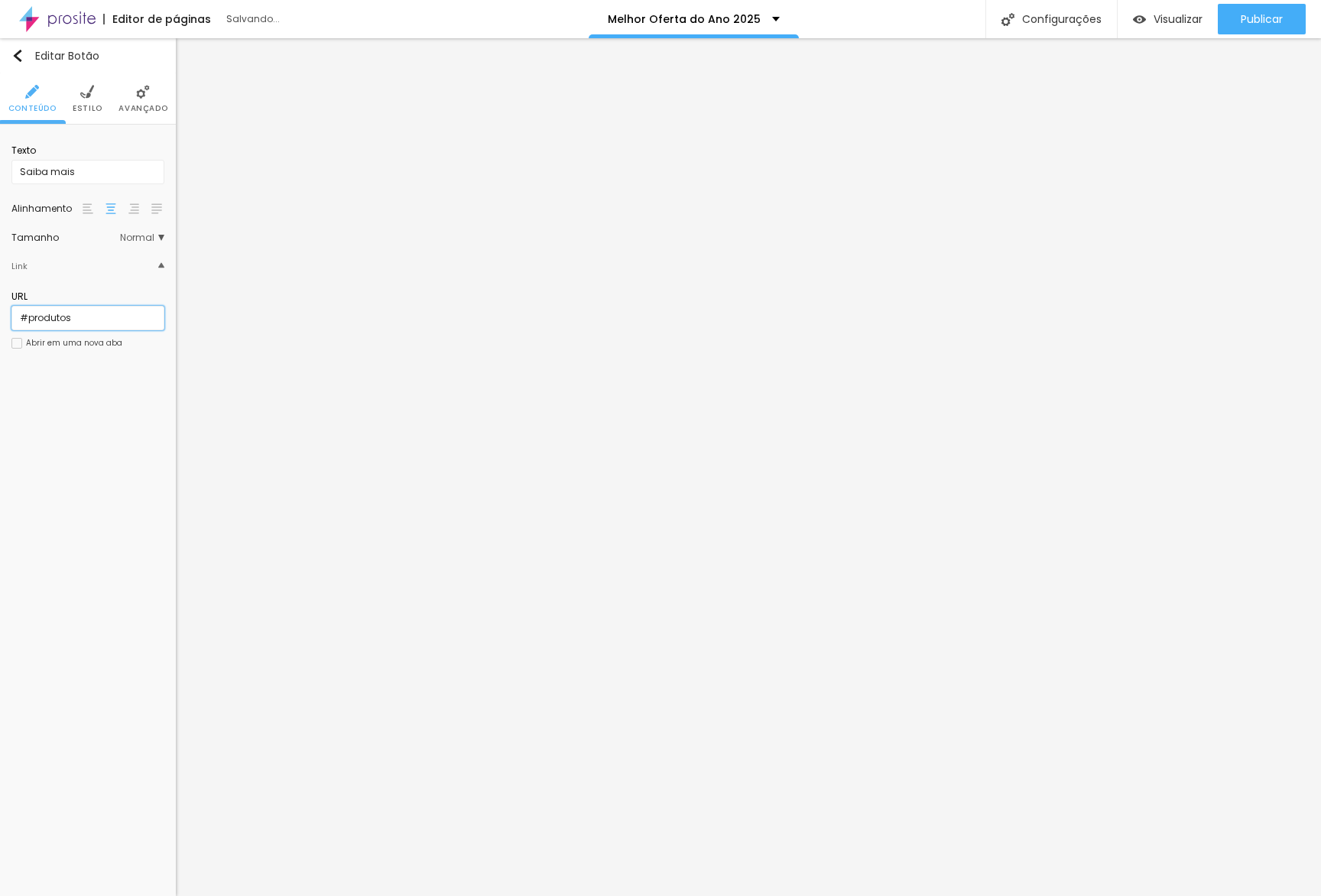
click at [79, 313] on input "#produtos" at bounding box center [88, 318] width 153 height 25
paste input "-mobile"
type input "#produtos-mobile"
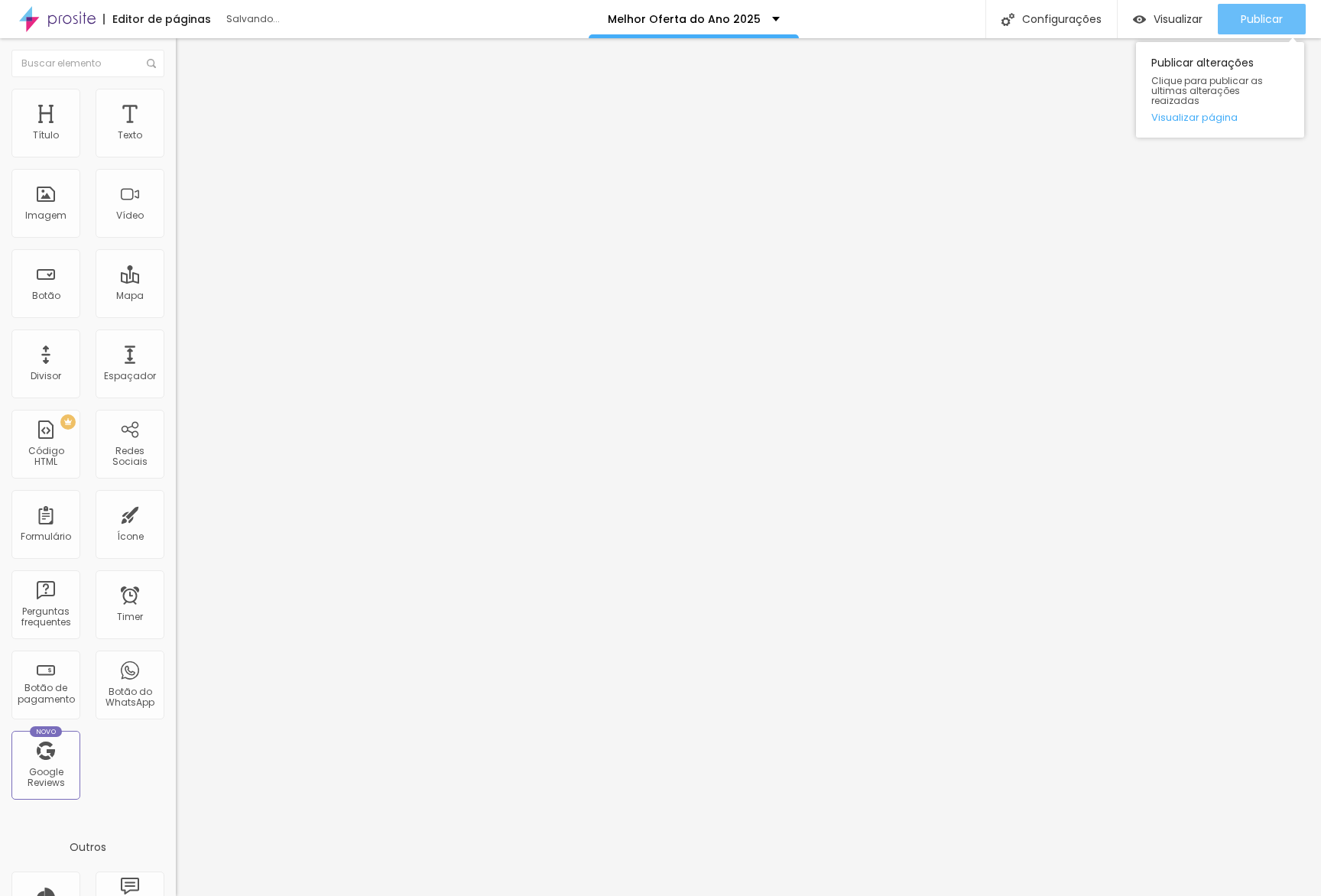
click at [1226, 23] on button "Publicar" at bounding box center [1261, 19] width 87 height 31
click at [1175, 113] on link "Visualizar página" at bounding box center [1220, 117] width 137 height 10
